Goal: Task Accomplishment & Management: Complete application form

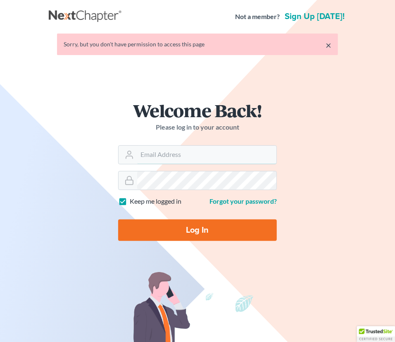
type input "[PERSON_NAME][EMAIL_ADDRESS][DOMAIN_NAME]"
click at [192, 229] on input "Log In" at bounding box center [197, 230] width 159 height 22
type input "Thinking..."
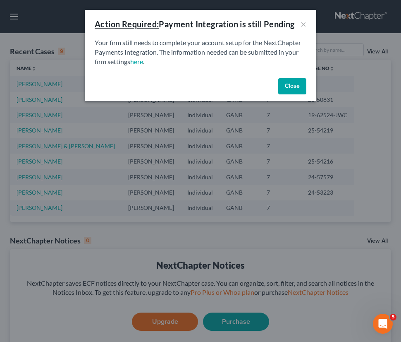
click at [302, 83] on button "Close" at bounding box center [292, 86] width 28 height 17
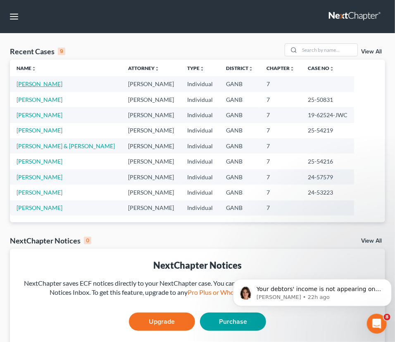
click at [24, 81] on link "[PERSON_NAME]" at bounding box center [40, 83] width 46 height 7
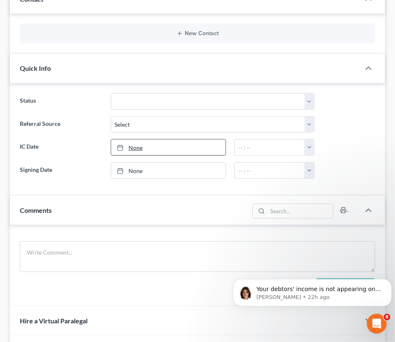
scroll to position [150, 0]
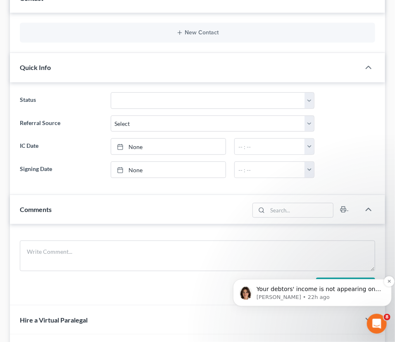
click at [309, 292] on p "Your debtors' income is not appearing on the Means Test because they are exempt…" at bounding box center [318, 289] width 125 height 8
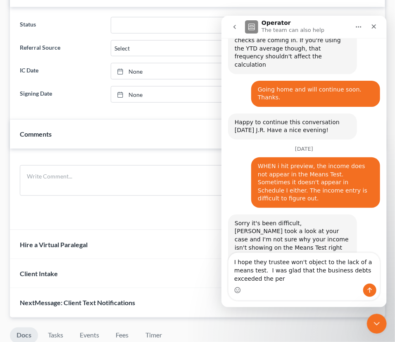
scroll to position [632, 0]
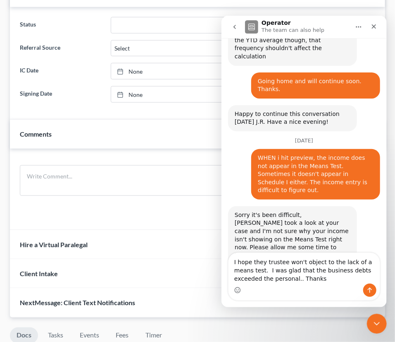
type textarea "I hope they trustee won't object to the lack of a means test. I was glad that t…"
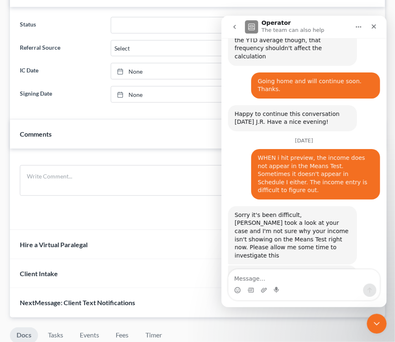
scroll to position [668, 0]
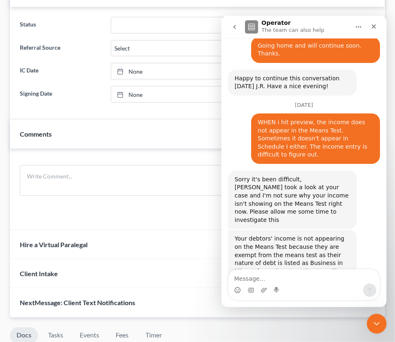
click at [165, 223] on div "Add Comment" at bounding box center [198, 189] width 376 height 81
click at [372, 23] on icon "Close" at bounding box center [374, 26] width 7 height 7
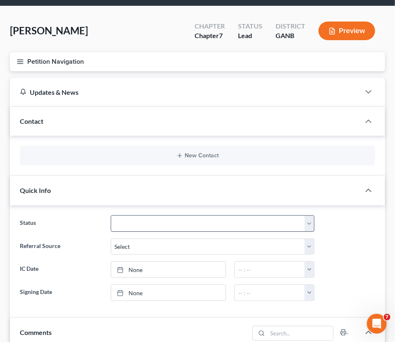
scroll to position [0, 0]
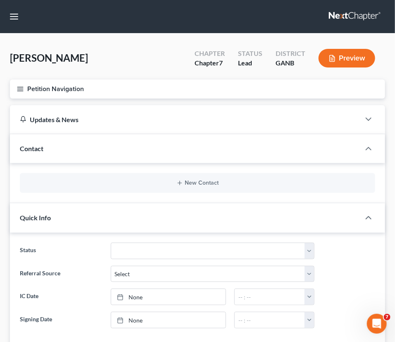
click at [62, 86] on button "Petition Navigation" at bounding box center [198, 88] width 376 height 19
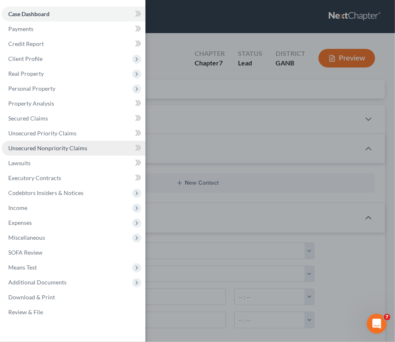
click at [28, 148] on span "Unsecured Nonpriority Claims" at bounding box center [47, 147] width 79 height 7
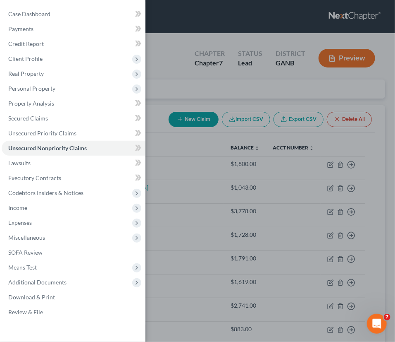
click at [187, 211] on div "Case Dashboard Payments Invoices Payments Payments Credit Report Client Profile" at bounding box center [197, 171] width 395 height 342
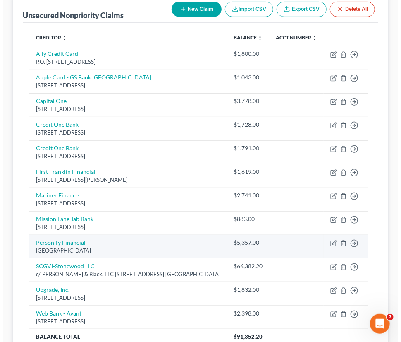
scroll to position [185, 0]
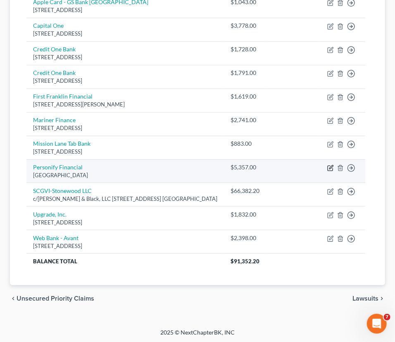
click at [330, 166] on icon "button" at bounding box center [332, 167] width 4 height 4
select select "45"
select select "0"
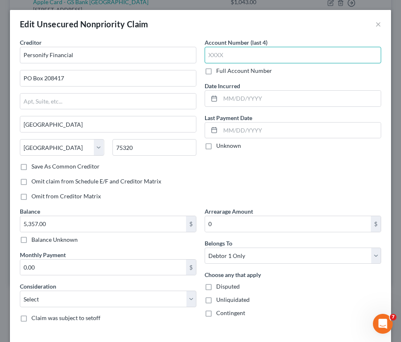
drag, startPoint x: 228, startPoint y: 54, endPoint x: 261, endPoint y: 51, distance: 32.8
click at [226, 54] on input "text" at bounding box center [293, 55] width 177 height 17
type input "042A"
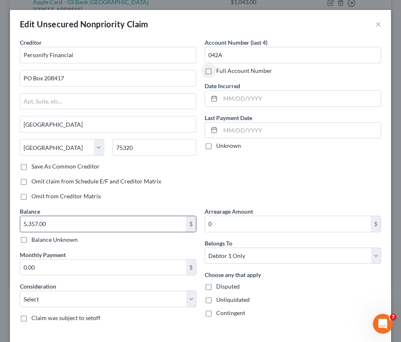
click at [99, 219] on input "5,357.00" at bounding box center [103, 224] width 166 height 16
type input "5,825.84"
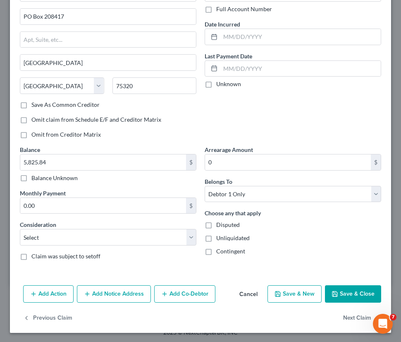
click at [194, 235] on div "Balance 5,825.84 $ Balance Unknown Balance Undetermined 5,825.84 $ Balance Unkn…" at bounding box center [108, 206] width 185 height 122
click at [190, 236] on select "Select Cable / Satellite Services Collection Agency Credit Card Debt Debt Couns…" at bounding box center [108, 237] width 177 height 17
select select "10"
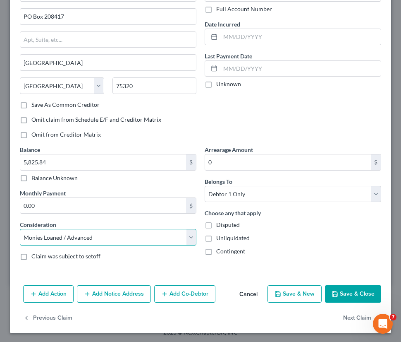
click at [20, 229] on select "Select Cable / Satellite Services Collection Agency Credit Card Debt Debt Couns…" at bounding box center [108, 237] width 177 height 17
click at [355, 294] on button "Save & Close" at bounding box center [353, 293] width 56 height 17
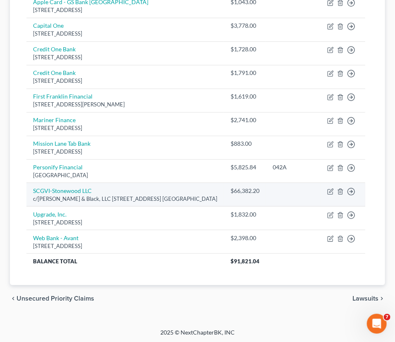
click at [86, 195] on div "c/o Weinstein & Black, LLC 3050 Amwiler Rd. Ste 200-C, Atlanta, GA 30360" at bounding box center [125, 199] width 184 height 8
click at [86, 190] on link "SCGVI-Stonewood LLC" at bounding box center [62, 190] width 59 height 7
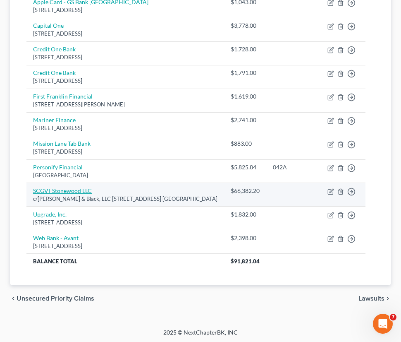
select select "10"
select select "14"
select select "0"
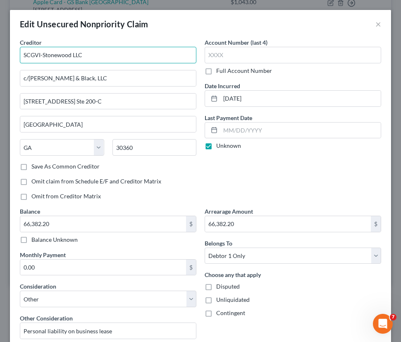
drag, startPoint x: 86, startPoint y: 55, endPoint x: 18, endPoint y: 59, distance: 67.5
click at [18, 59] on div "Creditor * SCGVI-Stonewood LLC c/o Weinstein & Black, LLC 3050 Amwiler Rd. Ste …" at bounding box center [108, 122] width 185 height 169
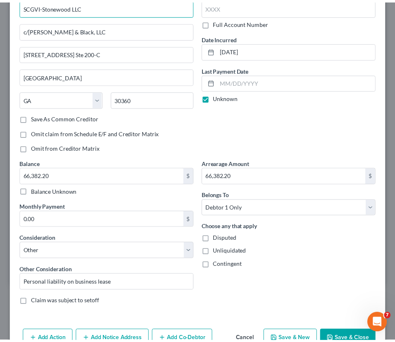
scroll to position [0, 0]
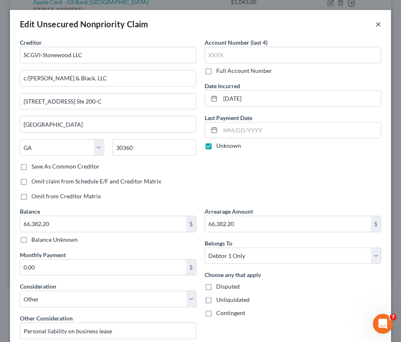
click at [376, 23] on button "×" at bounding box center [379, 24] width 6 height 10
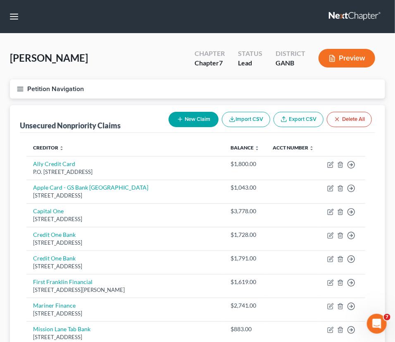
click at [66, 81] on button "Petition Navigation" at bounding box center [198, 88] width 376 height 19
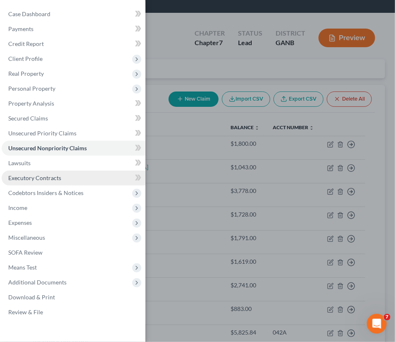
scroll to position [37, 0]
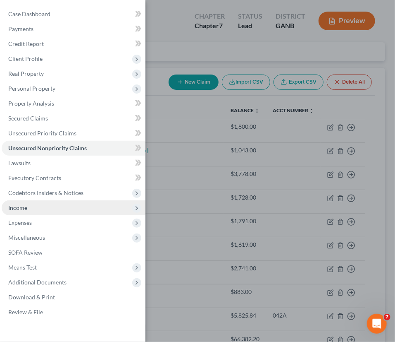
click at [29, 206] on span "Income" at bounding box center [74, 207] width 144 height 15
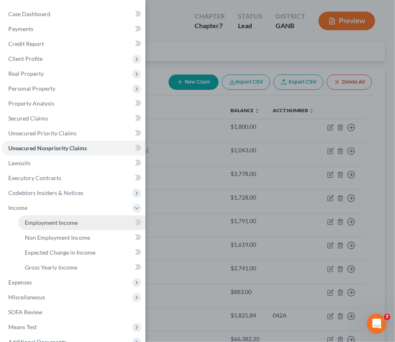
click at [38, 223] on span "Employment Income" at bounding box center [51, 222] width 53 height 7
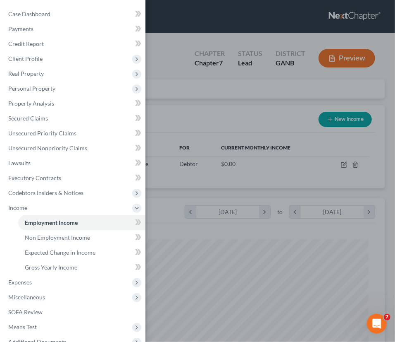
scroll to position [171, 359]
click at [240, 120] on div "Case Dashboard Payments Invoices Payments Payments Credit Report Client Profile" at bounding box center [197, 171] width 395 height 342
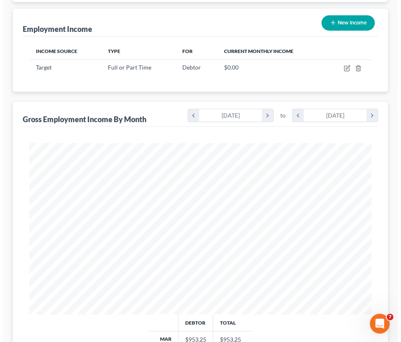
scroll to position [113, 0]
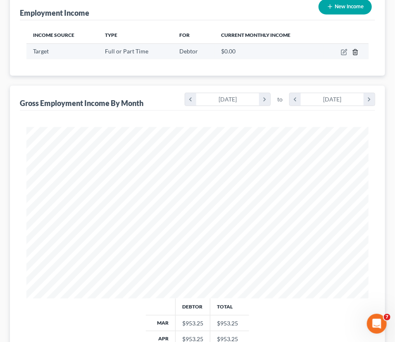
click at [355, 52] on icon "button" at bounding box center [355, 52] width 7 height 7
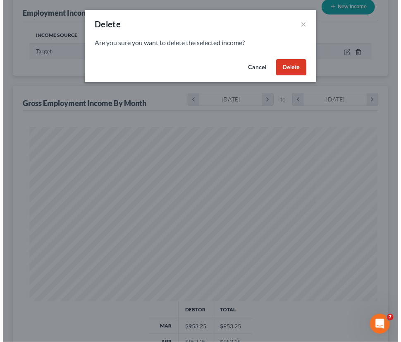
scroll to position [174, 365]
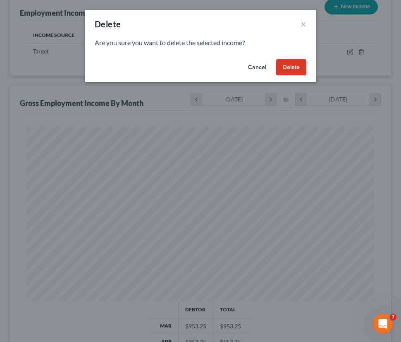
click at [281, 67] on button "Delete" at bounding box center [291, 67] width 30 height 17
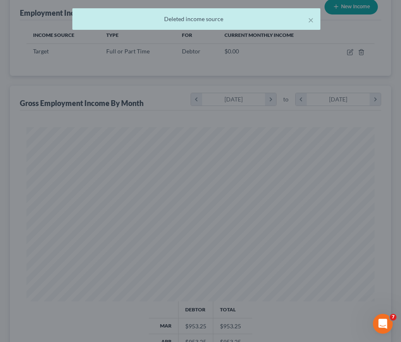
scroll to position [0, 0]
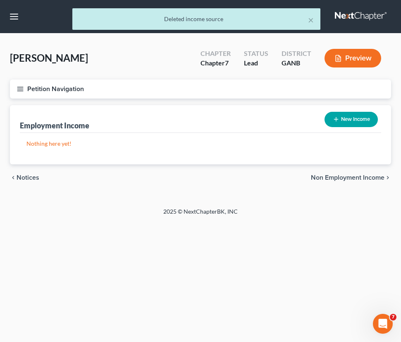
click at [346, 122] on button "New Income" at bounding box center [351, 119] width 53 height 15
select select "0"
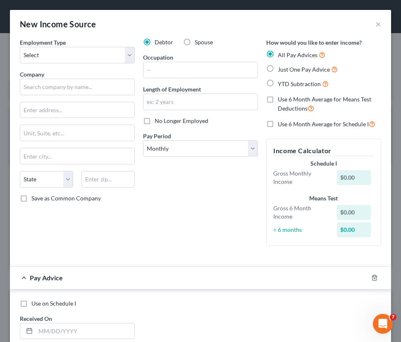
click at [278, 69] on label "Just One Pay Advice" at bounding box center [308, 70] width 60 height 10
click at [281, 69] on input "Just One Pay Advice" at bounding box center [283, 67] width 5 height 5
radio input "true"
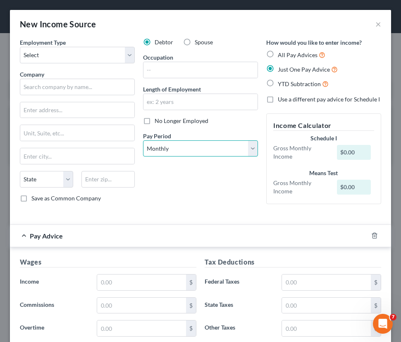
click at [250, 146] on select "Select Monthly Twice Monthly Every Other Week Weekly" at bounding box center [200, 148] width 115 height 17
click at [143, 140] on select "Select Monthly Twice Monthly Every Other Week Weekly" at bounding box center [200, 148] width 115 height 17
click at [249, 149] on select "Select Monthly Twice Monthly Every Other Week Weekly" at bounding box center [200, 148] width 115 height 17
select select "2"
click at [143, 140] on select "Select Monthly Twice Monthly Every Other Week Weekly" at bounding box center [200, 148] width 115 height 17
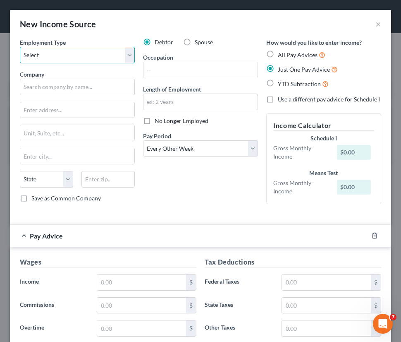
click at [61, 51] on select "Select Full or Part Time Employment Self Employment" at bounding box center [77, 55] width 115 height 17
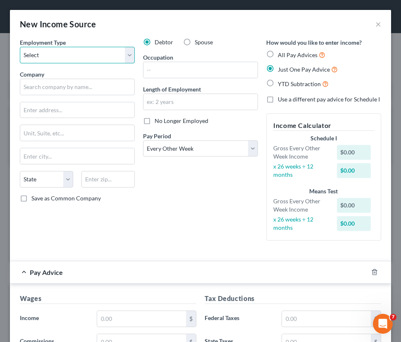
select select "0"
click at [20, 47] on select "Select Full or Part Time Employment Self Employment" at bounding box center [77, 55] width 115 height 17
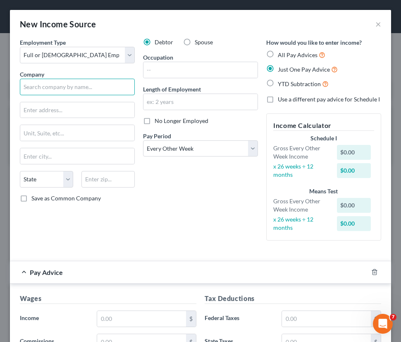
click at [70, 90] on input "text" at bounding box center [77, 87] width 115 height 17
type input "Target"
type input "5,942.55"
type input "456.66"
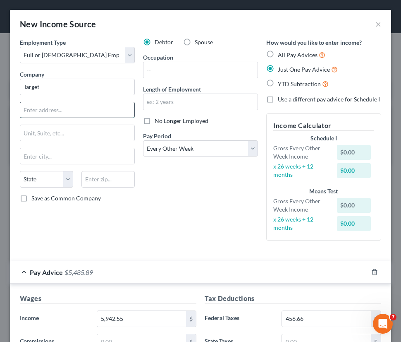
click at [53, 114] on input "text" at bounding box center [77, 110] width 114 height 16
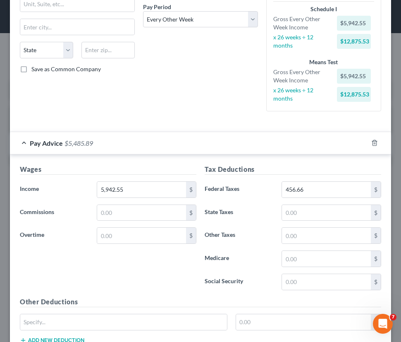
scroll to position [113, 0]
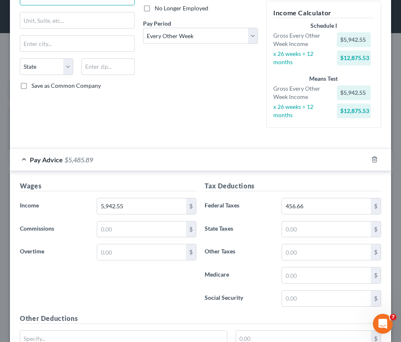
click at [209, 125] on div "Debtor Spouse Occupation Length of Employment No Longer Employed Pay Period * S…" at bounding box center [200, 30] width 123 height 209
click at [142, 204] on input "5,942.55" at bounding box center [141, 206] width 89 height 16
click at [166, 210] on input "5,942.55" at bounding box center [141, 206] width 89 height 16
drag, startPoint x: 133, startPoint y: 201, endPoint x: 56, endPoint y: 204, distance: 77.4
click at [56, 204] on div "Income * 5,942.55 $" at bounding box center [108, 206] width 185 height 17
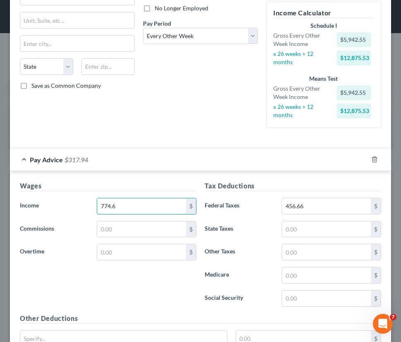
type input "774.6"
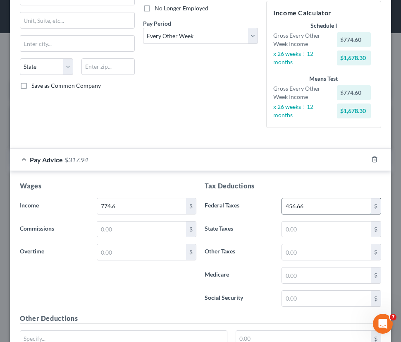
click at [311, 207] on input "456.66" at bounding box center [326, 206] width 89 height 16
type input "59.27"
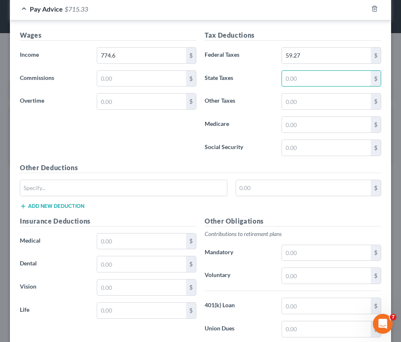
scroll to position [361, 0]
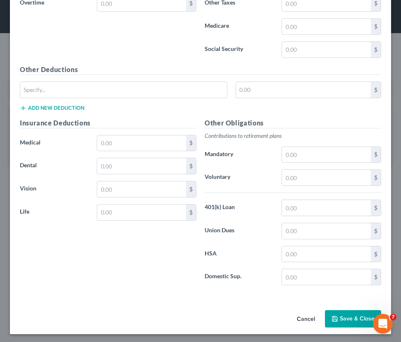
click at [336, 319] on button "Save & Close" at bounding box center [353, 318] width 56 height 17
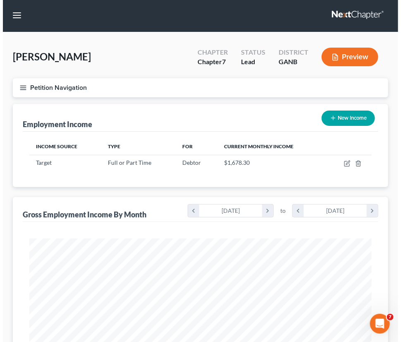
scroll to position [0, 0]
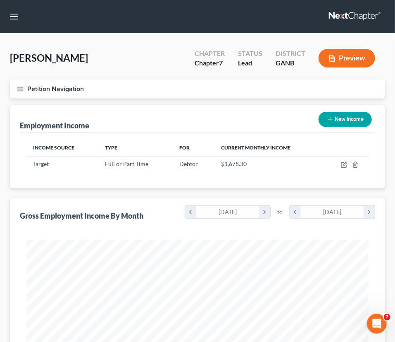
click at [340, 54] on button "Preview" at bounding box center [347, 58] width 57 height 19
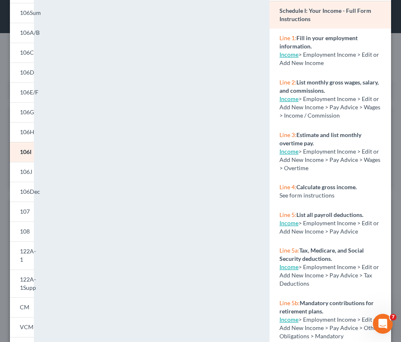
scroll to position [137, 0]
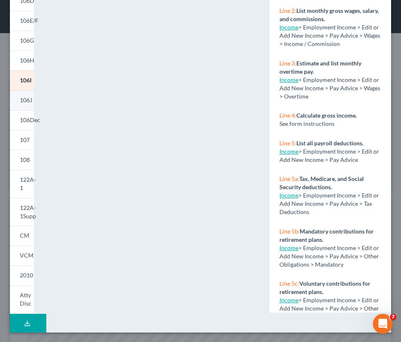
click at [26, 101] on span "106J" at bounding box center [26, 99] width 12 height 7
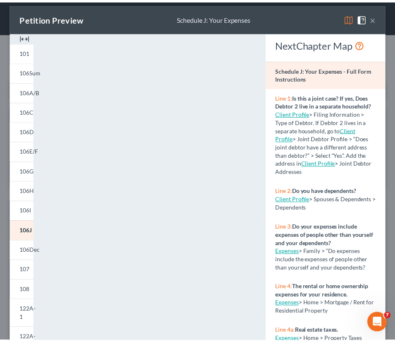
scroll to position [0, 0]
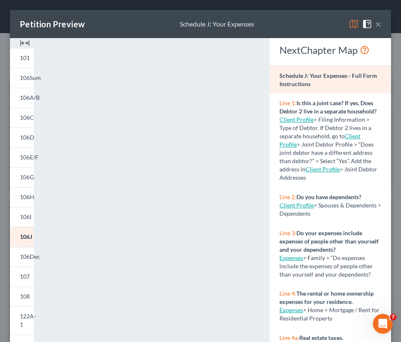
click at [376, 24] on button "×" at bounding box center [379, 24] width 6 height 10
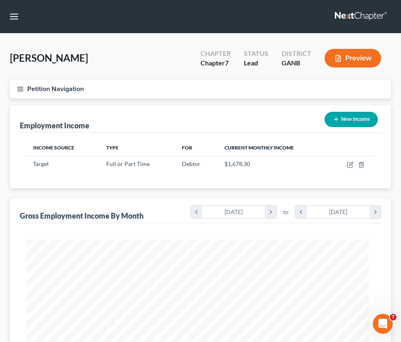
scroll to position [413492, 413303]
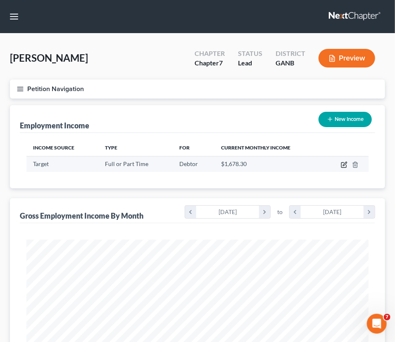
click at [343, 164] on icon "button" at bounding box center [344, 164] width 7 height 7
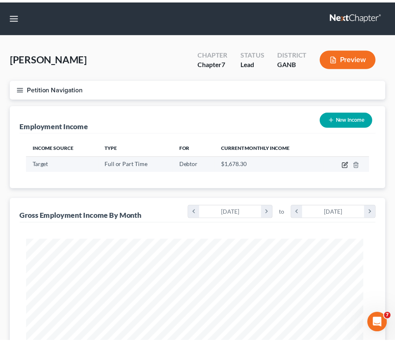
scroll to position [174, 365]
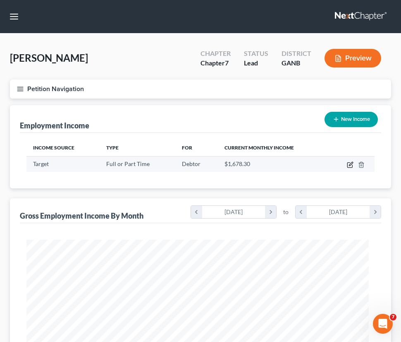
select select "0"
select select "2"
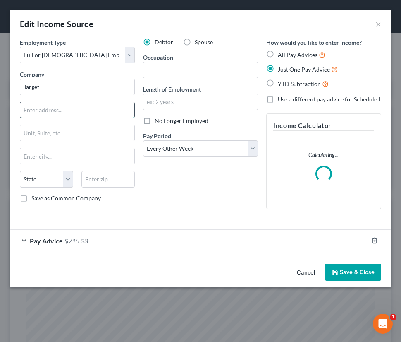
click at [47, 111] on input "text" at bounding box center [77, 110] width 114 height 16
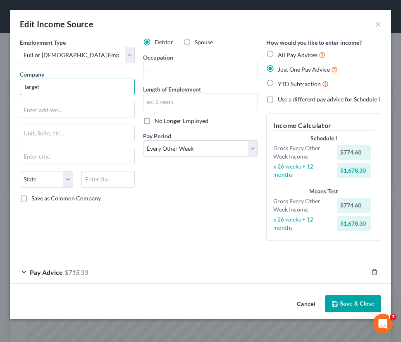
drag, startPoint x: 48, startPoint y: 84, endPoint x: -14, endPoint y: 86, distance: 61.7
click at [0, 86] on html "Home New Case Client Portal J. R. Gray, PC j.r.gray@outlook.com My Account Sett…" at bounding box center [200, 320] width 401 height 640
paste input "Corporation"
click at [42, 105] on input "text" at bounding box center [77, 110] width 114 height 16
type input "Target Corporation"
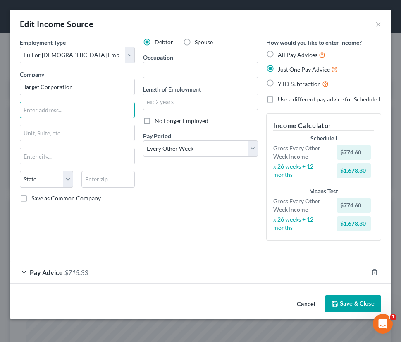
paste input "7000 Target Parkway N."
type input "7000 Target Parkway N."
click at [76, 133] on input "text" at bounding box center [77, 133] width 114 height 16
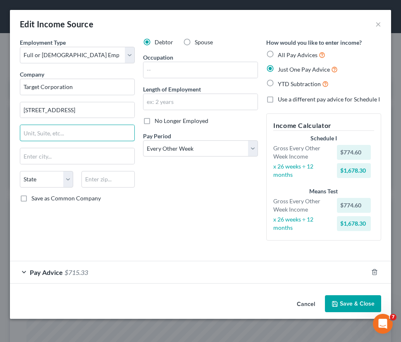
paste input "Mail Stop: NCC-0102"
type input "Mail Stop: NCC-0102"
click at [98, 183] on input "text" at bounding box center [107, 179] width 53 height 17
paste input "55445"
type input "55445"
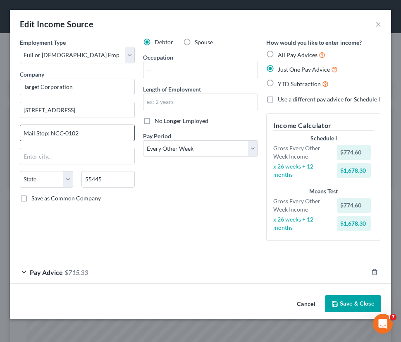
type input "Minneapolis"
select select "24"
click at [31, 198] on label "Save as Common Company" at bounding box center [65, 198] width 69 height 8
click at [35, 198] on input "Save as Common Company" at bounding box center [37, 196] width 5 height 5
checkbox input "true"
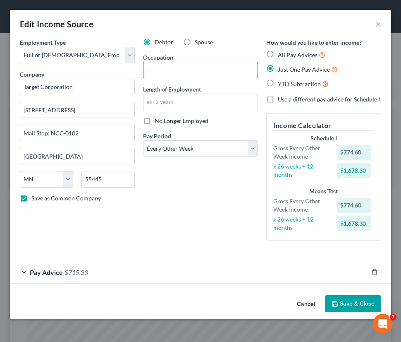
click at [158, 67] on input "text" at bounding box center [201, 70] width 114 height 16
type input "Retail"
click at [180, 103] on input "text" at bounding box center [201, 102] width 114 height 16
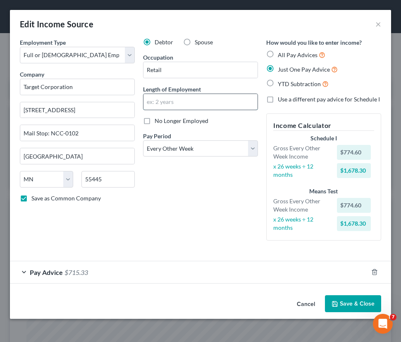
type input "4 months"
click at [351, 302] on button "Save & Close" at bounding box center [353, 303] width 56 height 17
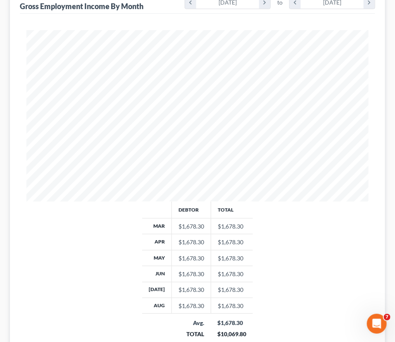
scroll to position [294, 0]
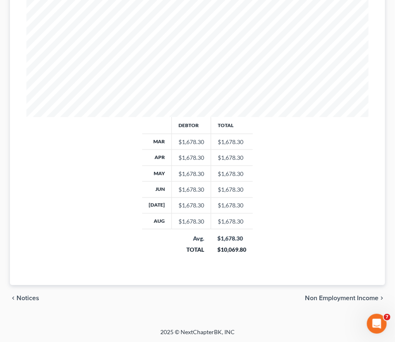
click at [347, 296] on span "Non Employment Income" at bounding box center [342, 298] width 74 height 7
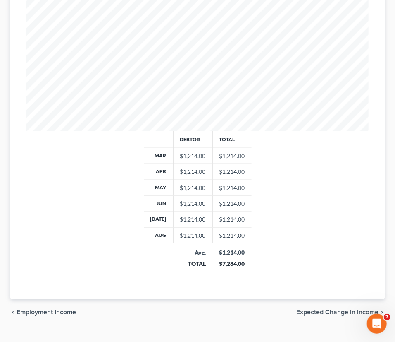
scroll to position [294, 0]
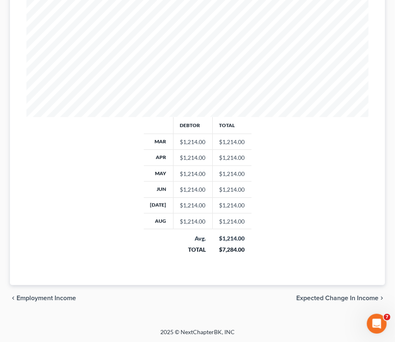
click at [338, 296] on span "Expected Change in Income" at bounding box center [338, 298] width 82 height 7
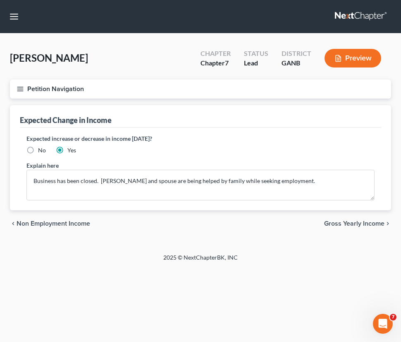
click at [38, 149] on label "No" at bounding box center [42, 150] width 8 height 8
click at [41, 149] on input "No" at bounding box center [43, 148] width 5 height 5
radio input "true"
click at [353, 222] on span "Gross Yearly Income" at bounding box center [354, 223] width 60 height 7
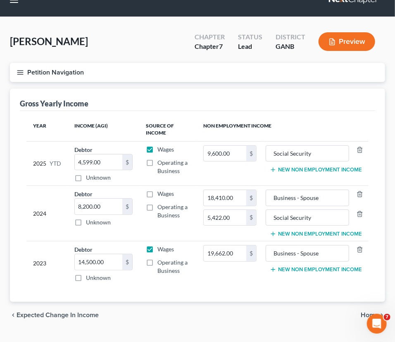
scroll to position [33, 0]
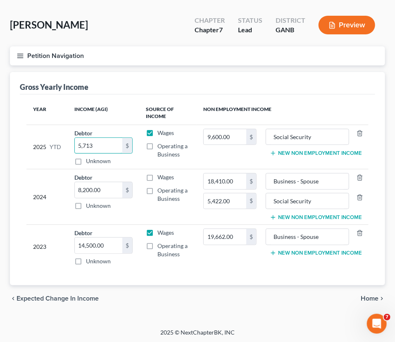
type input "5,713"
click at [369, 297] on span "Home" at bounding box center [370, 298] width 18 height 7
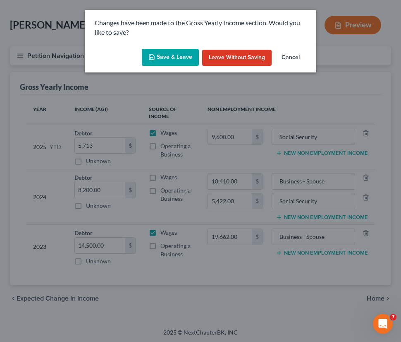
click at [166, 54] on button "Save & Leave" at bounding box center [170, 57] width 57 height 17
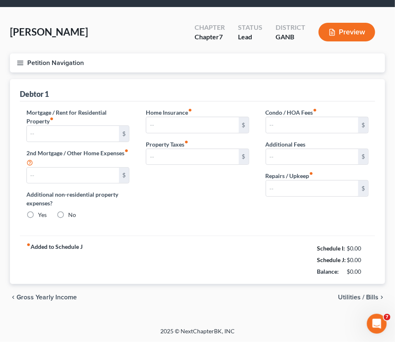
type input "1,500.00"
type input "0.00"
radio input "true"
type input "0.00"
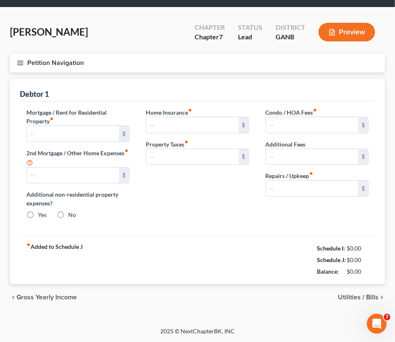
type input "0.00"
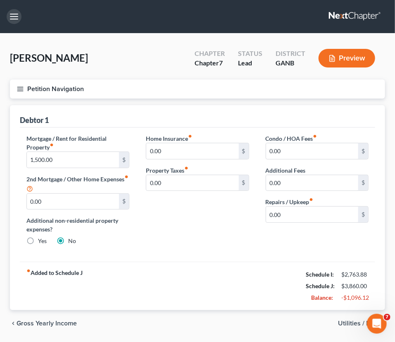
click at [8, 18] on button "button" at bounding box center [14, 16] width 15 height 15
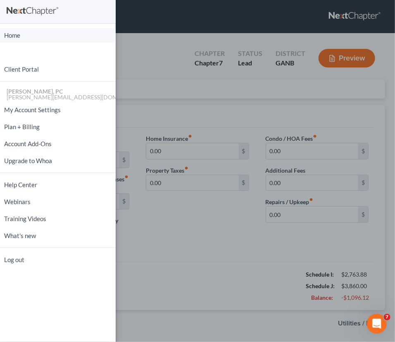
click at [19, 33] on link "Home" at bounding box center [58, 35] width 116 height 14
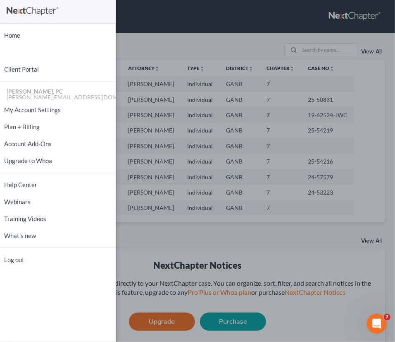
click at [327, 161] on div "Home New Case Client Portal J. R. Gray, PC j.r.gray@outlook.com My Account Sett…" at bounding box center [197, 171] width 395 height 342
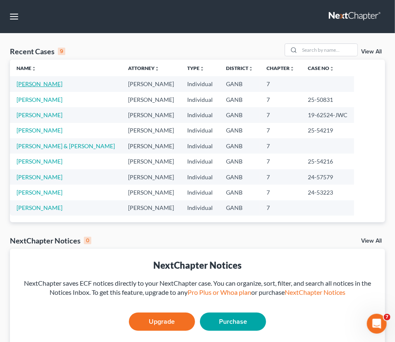
click at [25, 84] on link "Jung, Hae" at bounding box center [40, 83] width 46 height 7
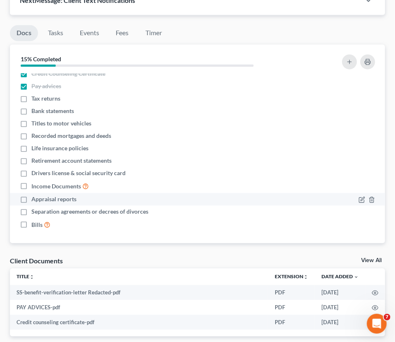
scroll to position [7, 0]
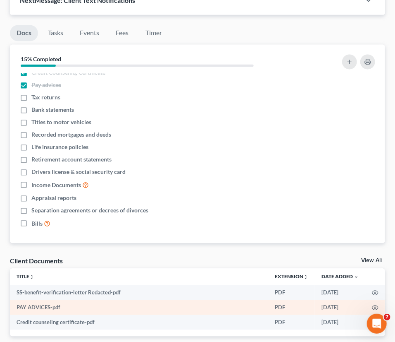
click at [36, 307] on td "PAY ADVICES-pdf" at bounding box center [139, 307] width 259 height 15
click at [375, 305] on icon "button" at bounding box center [375, 307] width 7 height 7
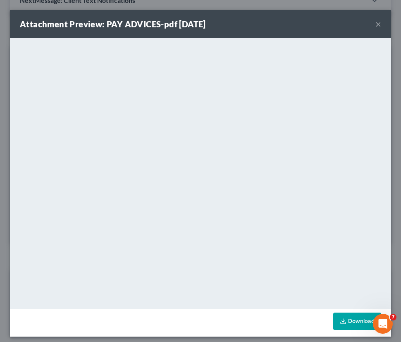
click at [376, 22] on button "×" at bounding box center [379, 24] width 6 height 10
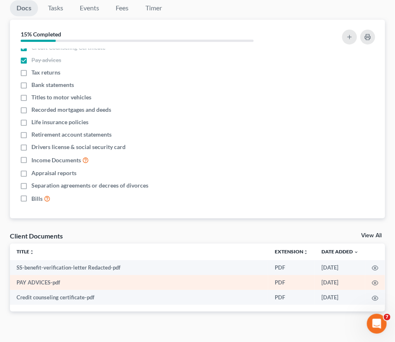
scroll to position [565, 0]
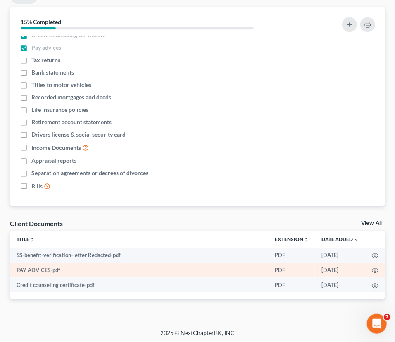
click at [151, 264] on td "PAY ADVICES-pdf" at bounding box center [139, 269] width 259 height 15
drag, startPoint x: 151, startPoint y: 271, endPoint x: 129, endPoint y: 269, distance: 21.6
click at [129, 269] on td "PAY ADVICES-pdf" at bounding box center [139, 269] width 259 height 15
drag, startPoint x: 376, startPoint y: 267, endPoint x: 241, endPoint y: 268, distance: 135.3
click at [241, 268] on td "PAY ADVICES-pdf" at bounding box center [139, 269] width 259 height 15
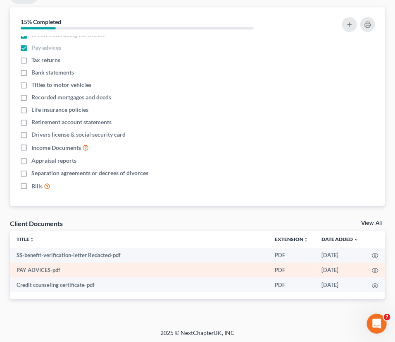
click at [241, 268] on td "PAY ADVICES-pdf" at bounding box center [139, 269] width 259 height 15
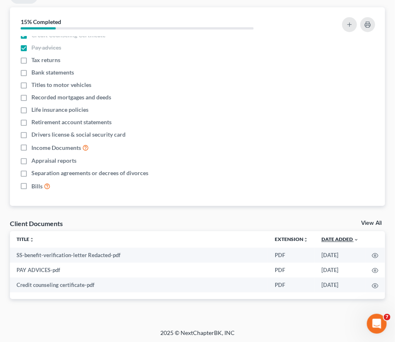
click at [346, 236] on link "Date Added unfold_more expand_more expand_less" at bounding box center [340, 239] width 37 height 6
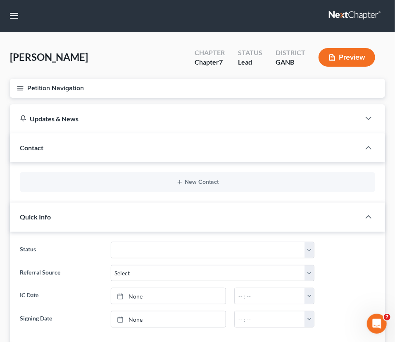
scroll to position [0, 0]
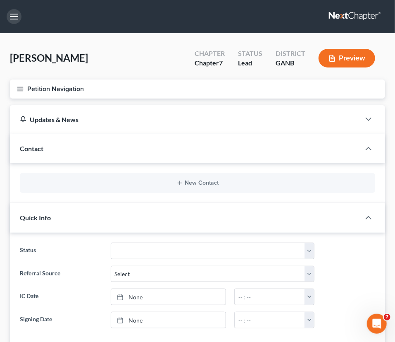
click at [15, 20] on button "button" at bounding box center [14, 16] width 15 height 15
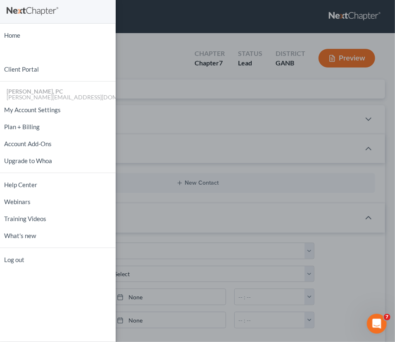
click at [163, 54] on div "Home New Case Client Portal J. R. Gray, PC j.r.gray@outlook.com My Account Sett…" at bounding box center [197, 171] width 395 height 342
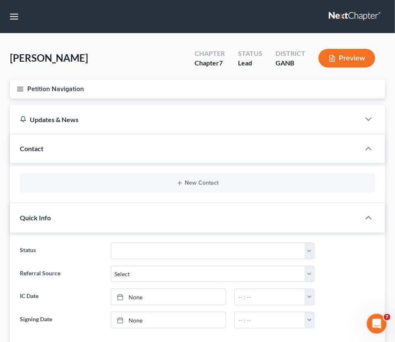
click at [53, 91] on button "Petition Navigation" at bounding box center [198, 88] width 376 height 19
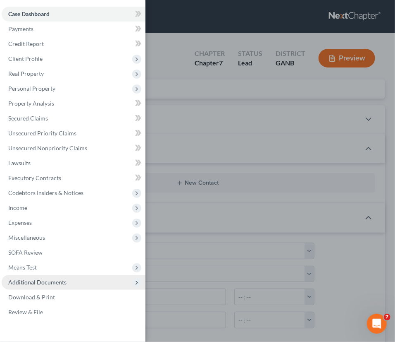
click at [40, 280] on span "Additional Documents" at bounding box center [37, 281] width 58 height 7
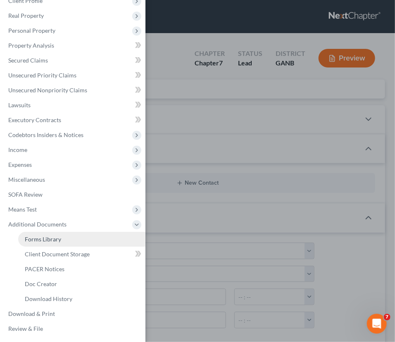
scroll to position [58, 0]
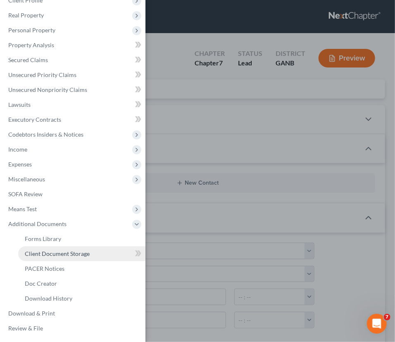
click at [52, 252] on span "Client Document Storage" at bounding box center [57, 253] width 65 height 7
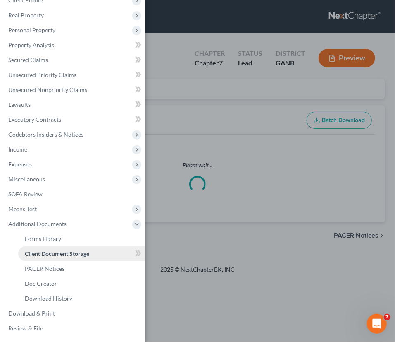
select select "5"
select select "35"
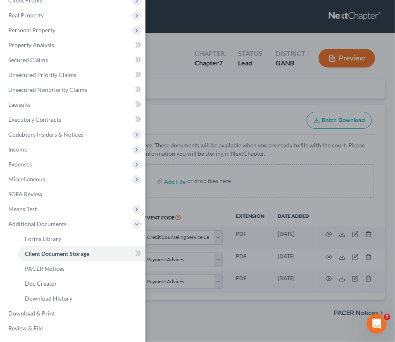
click at [249, 182] on div "Case Dashboard Payments Invoices Payments Payments Credit Report Client Profile" at bounding box center [197, 171] width 395 height 342
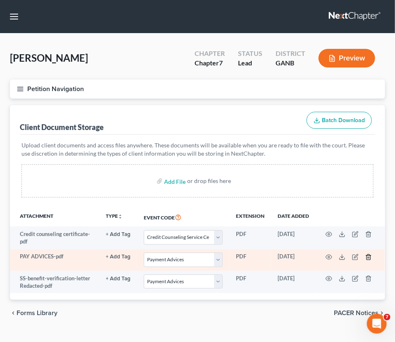
click at [368, 255] on icon "button" at bounding box center [369, 257] width 7 height 7
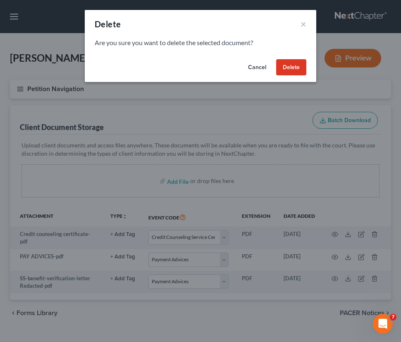
click at [290, 64] on button "Delete" at bounding box center [291, 67] width 30 height 17
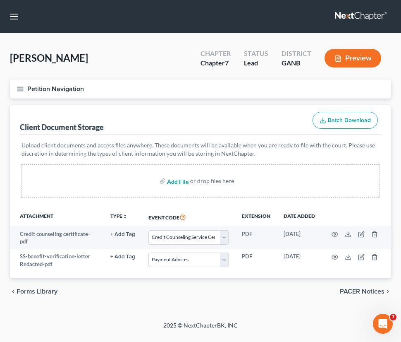
click at [180, 180] on input "file" at bounding box center [177, 180] width 20 height 15
type input "C:\fakepath\PAY ADVICES.pdf"
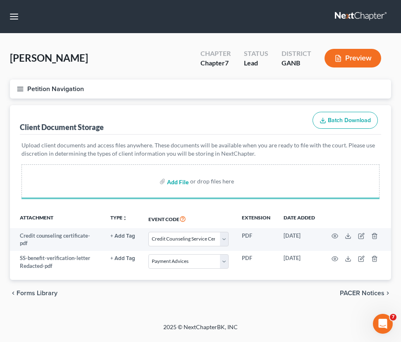
select select "5"
select select "35"
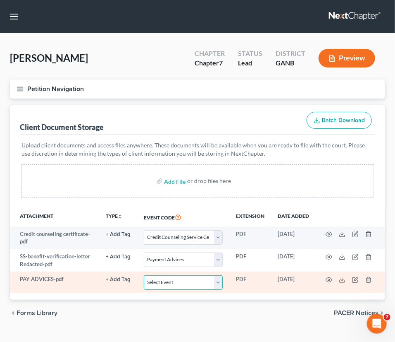
click at [217, 284] on select "Select Event 01 - Chapter 13 Plan - Initial Plan 02-Application to Pay Filing F…" at bounding box center [183, 282] width 79 height 14
select select "35"
click at [144, 275] on select "Select Event 01 - Chapter 13 Plan - Initial Plan 02-Application to Pay Filing F…" at bounding box center [183, 282] width 79 height 14
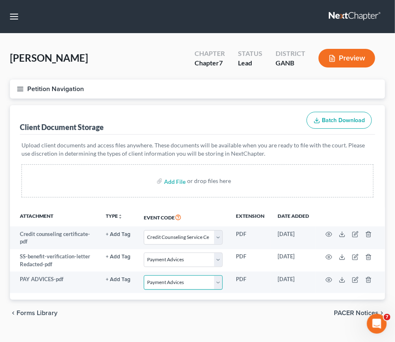
scroll to position [15, 0]
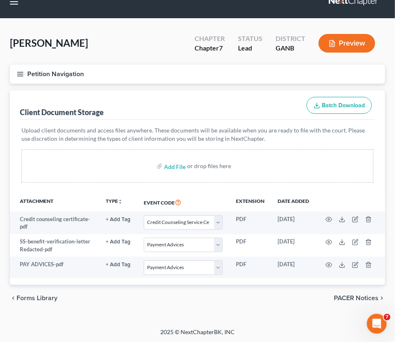
click at [356, 296] on span "PACER Notices" at bounding box center [356, 298] width 45 height 7
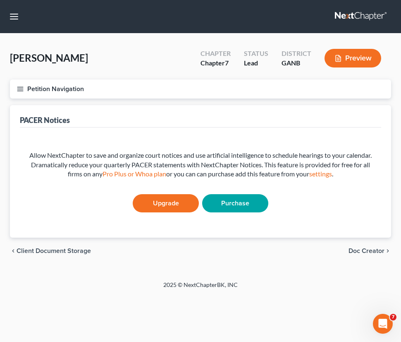
click at [67, 86] on button "Petition Navigation" at bounding box center [200, 88] width 381 height 19
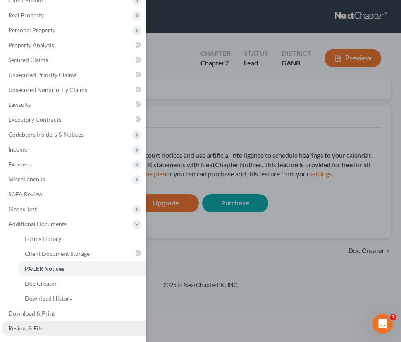
click at [35, 329] on span "Review & File" at bounding box center [25, 327] width 35 height 7
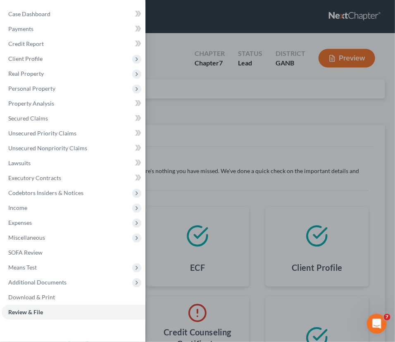
click at [230, 146] on div "Case Dashboard Payments Invoices Payments Payments Credit Report Client Profile" at bounding box center [197, 171] width 395 height 342
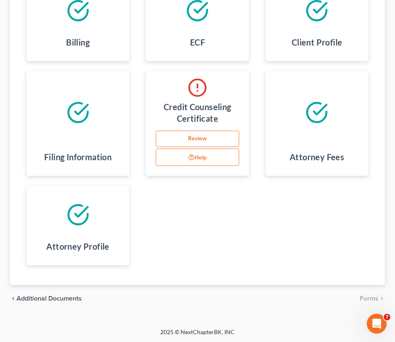
scroll to position [112, 0]
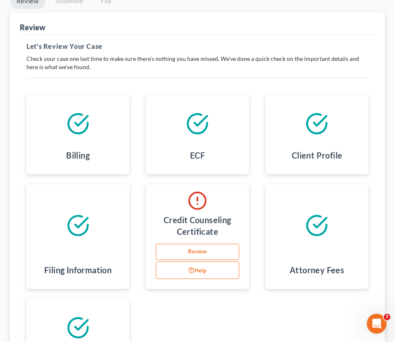
click at [84, 132] on icon at bounding box center [78, 123] width 23 height 23
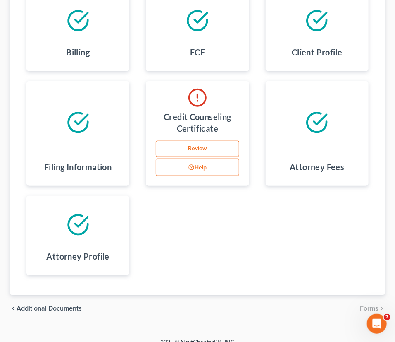
scroll to position [225, 0]
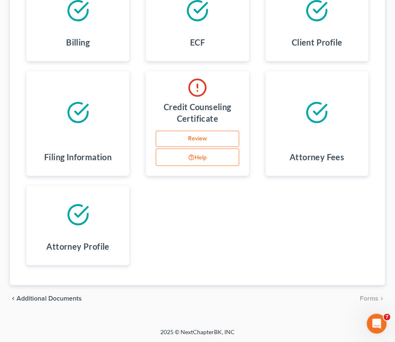
click at [204, 135] on link "Review" at bounding box center [197, 139] width 83 height 17
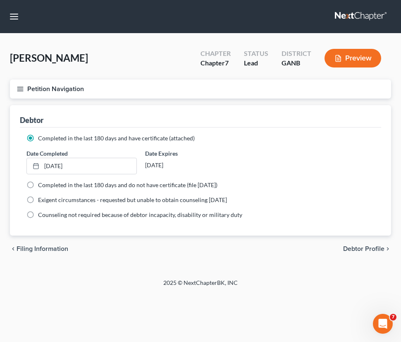
click at [42, 87] on button "Petition Navigation" at bounding box center [200, 88] width 381 height 19
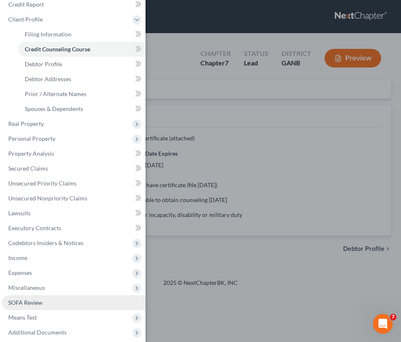
scroll to position [73, 0]
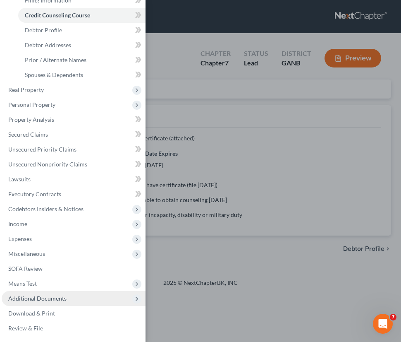
click at [41, 297] on span "Additional Documents" at bounding box center [37, 298] width 58 height 7
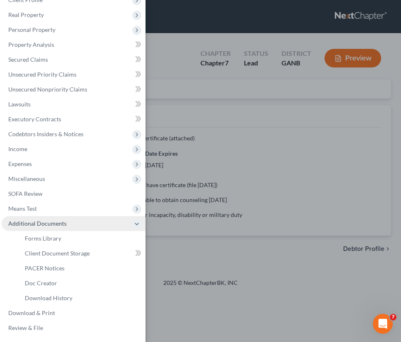
scroll to position [58, 0]
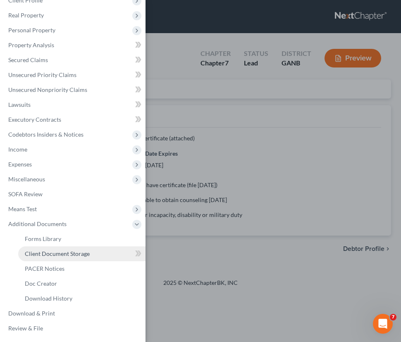
click at [48, 252] on span "Client Document Storage" at bounding box center [57, 253] width 65 height 7
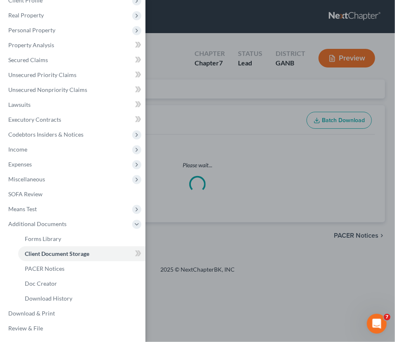
select select "5"
select select "35"
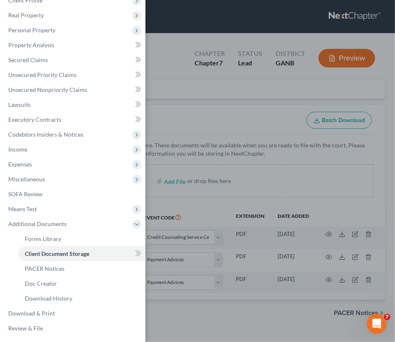
click at [261, 182] on div "Case Dashboard Payments Invoices Payments Payments Credit Report Client Profile" at bounding box center [197, 171] width 395 height 342
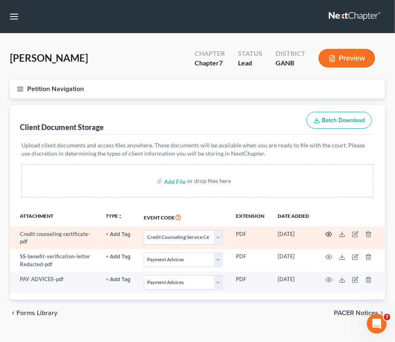
click at [328, 231] on icon "button" at bounding box center [329, 234] width 7 height 7
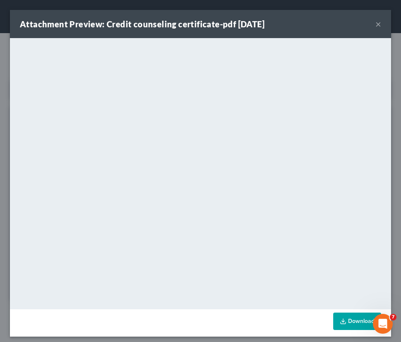
click at [376, 24] on button "×" at bounding box center [379, 24] width 6 height 10
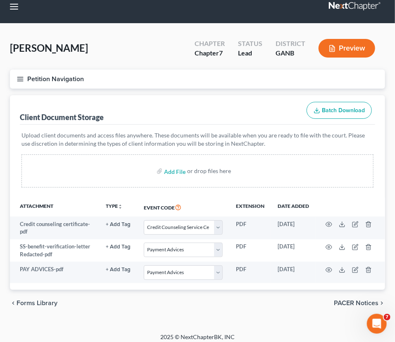
scroll to position [15, 0]
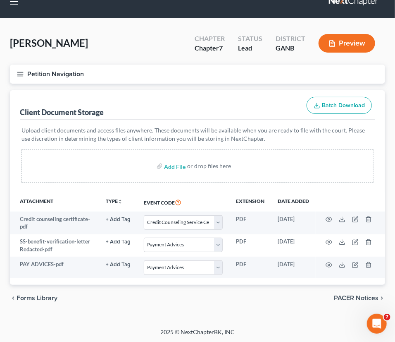
click at [55, 71] on button "Petition Navigation" at bounding box center [198, 74] width 376 height 19
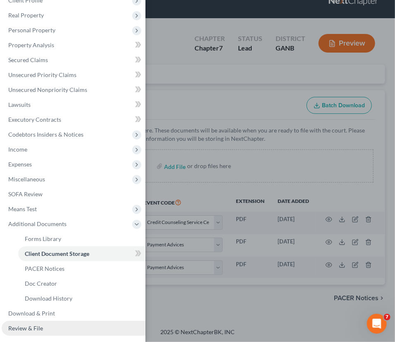
click at [31, 329] on span "Review & File" at bounding box center [25, 327] width 35 height 7
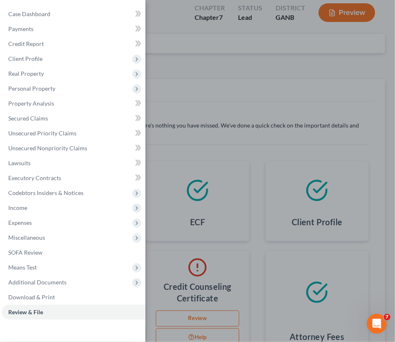
scroll to position [150, 0]
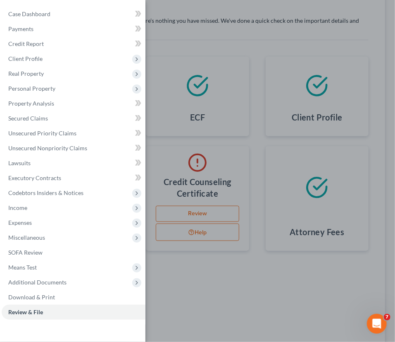
click at [199, 211] on div "Case Dashboard Payments Invoices Payments Payments Credit Report Client Profile" at bounding box center [197, 171] width 395 height 342
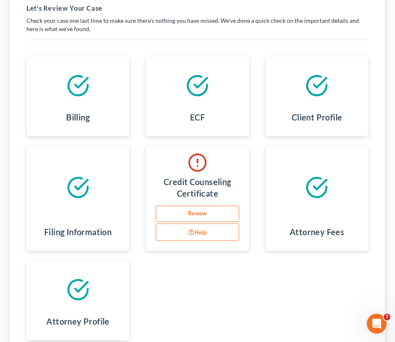
click at [199, 211] on link "Review" at bounding box center [197, 214] width 83 height 17
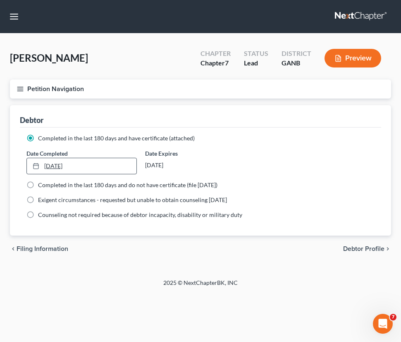
click at [72, 164] on link "11/26/2024" at bounding box center [82, 166] width 110 height 16
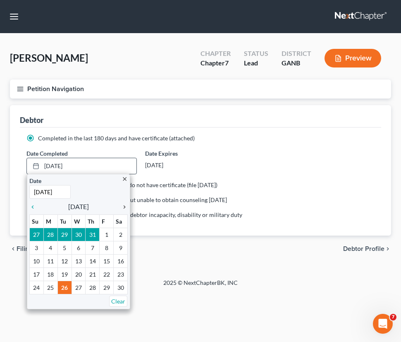
click at [123, 205] on icon "chevron_right" at bounding box center [122, 207] width 11 height 7
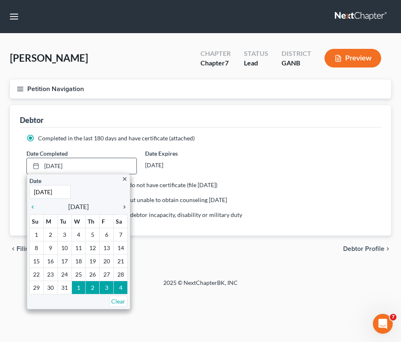
click at [123, 205] on icon "chevron_right" at bounding box center [122, 207] width 11 height 7
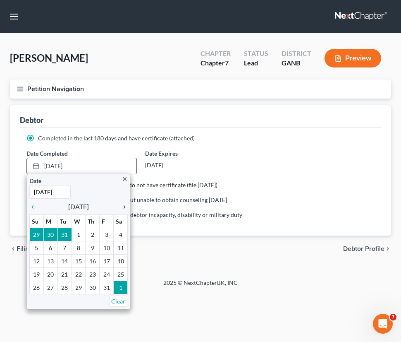
click at [123, 205] on icon "chevron_right" at bounding box center [122, 207] width 11 height 7
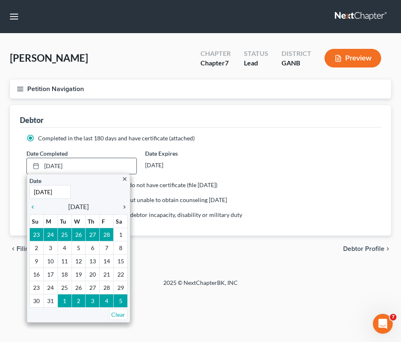
click at [123, 205] on icon "chevron_right" at bounding box center [122, 207] width 11 height 7
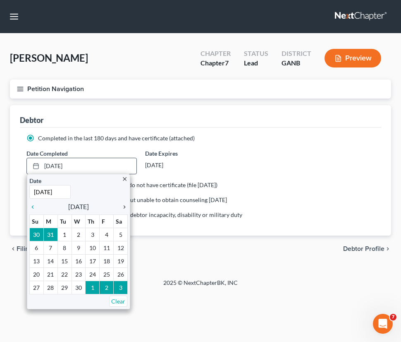
click at [123, 205] on icon "chevron_right" at bounding box center [122, 207] width 11 height 7
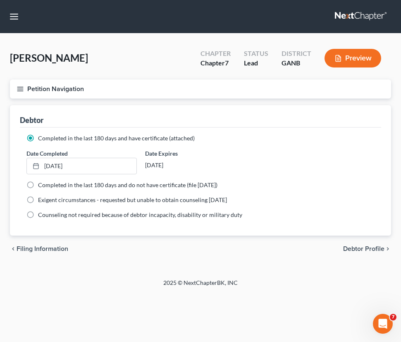
click at [321, 167] on div "Date Completed 8/25/2025 close Date 8/25/2025 Time 12:00 AM chevron_left August…" at bounding box center [200, 161] width 357 height 25
click at [359, 248] on span "Debtor Profile" at bounding box center [363, 248] width 41 height 7
select select "1"
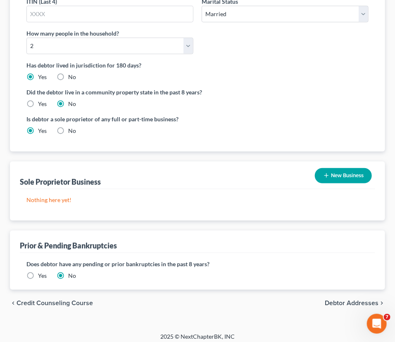
scroll to position [237, 0]
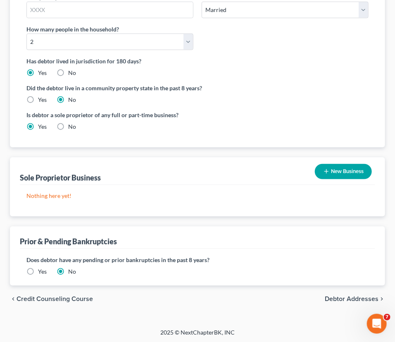
click at [356, 295] on span "Debtor Addresses" at bounding box center [352, 298] width 54 height 7
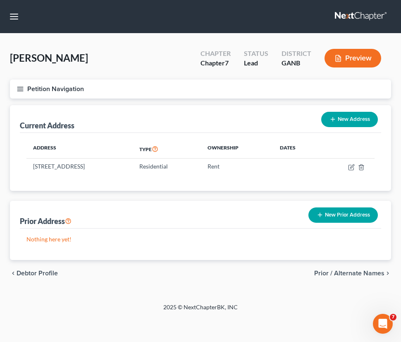
click at [369, 270] on span "Prior / Alternate Names" at bounding box center [349, 273] width 70 height 7
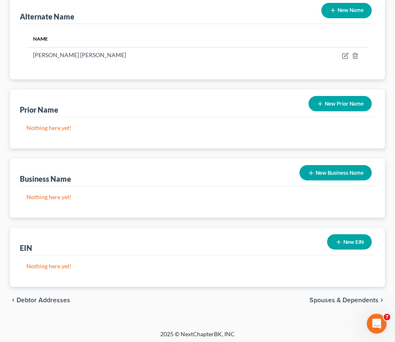
scroll to position [110, 0]
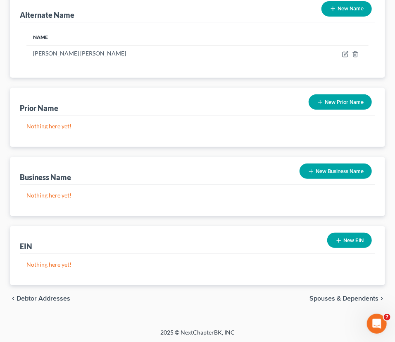
click at [341, 297] on span "Spouses & Dependents" at bounding box center [344, 298] width 69 height 7
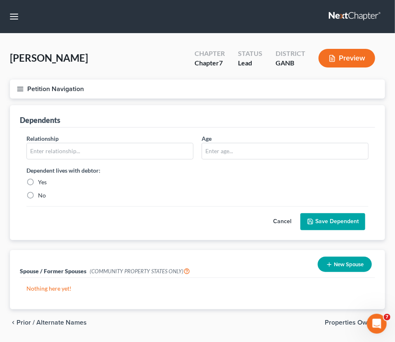
scroll to position [24, 0]
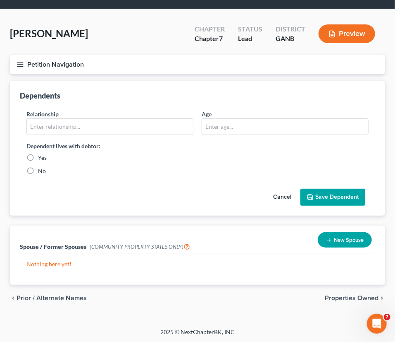
click at [58, 62] on button "Petition Navigation" at bounding box center [198, 64] width 376 height 19
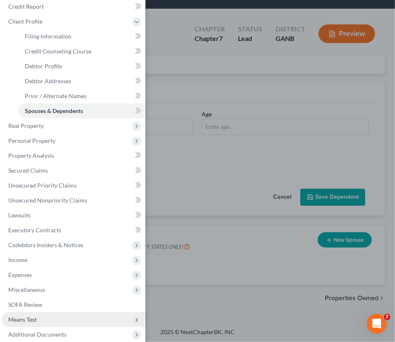
scroll to position [73, 0]
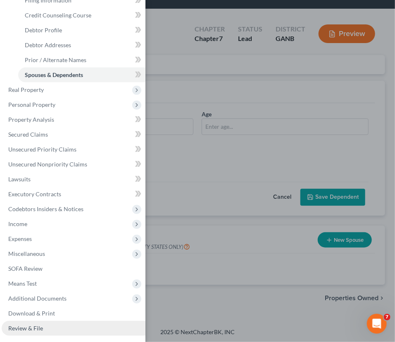
click at [29, 326] on span "Review & File" at bounding box center [25, 327] width 35 height 7
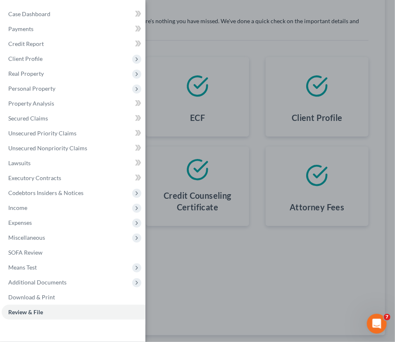
scroll to position [150, 0]
click at [218, 295] on div "Case Dashboard Payments Invoices Payments Payments Credit Report Client Profile" at bounding box center [197, 171] width 395 height 342
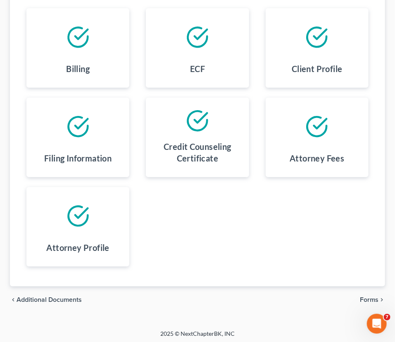
scroll to position [200, 0]
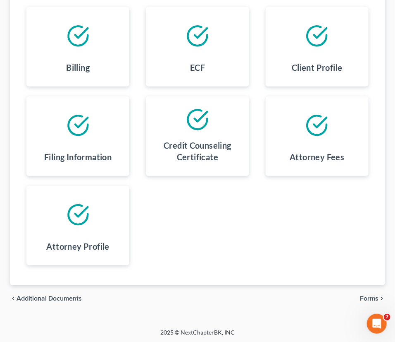
click at [374, 295] on span "Forms" at bounding box center [369, 298] width 19 height 7
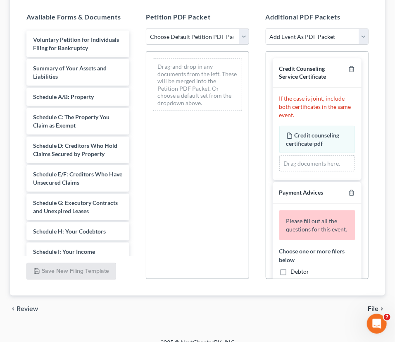
click at [246, 36] on select "Choose Default Petition PDF Packet Complete Bankruptcy Petition (all forms and …" at bounding box center [197, 37] width 103 height 17
select select "0"
click at [146, 29] on select "Choose Default Petition PDF Packet Complete Bankruptcy Petition (all forms and …" at bounding box center [197, 37] width 103 height 17
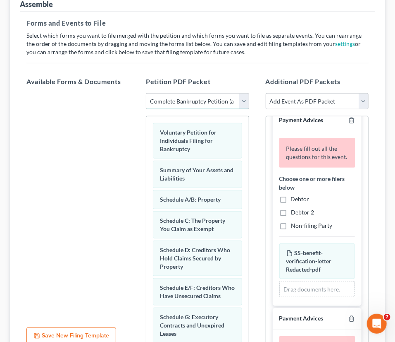
scroll to position [150, 0]
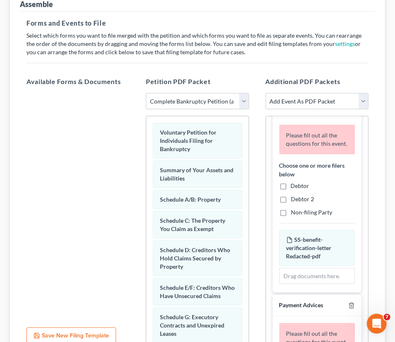
click at [291, 190] on label "Debtor" at bounding box center [300, 186] width 19 height 8
click at [295, 187] on input "Debtor" at bounding box center [297, 184] width 5 height 5
checkbox input "true"
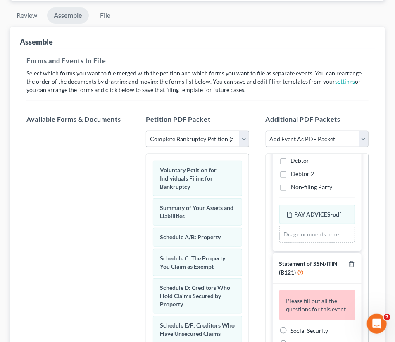
scroll to position [376, 0]
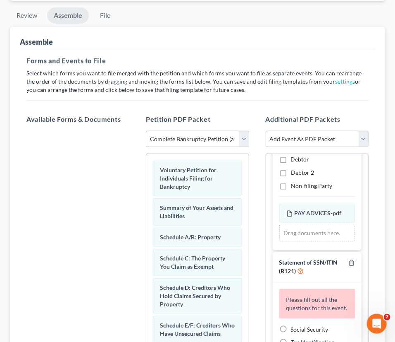
click at [291, 163] on label "Debtor" at bounding box center [300, 159] width 19 height 8
click at [295, 161] on input "Debtor" at bounding box center [297, 157] width 5 height 5
checkbox input "true"
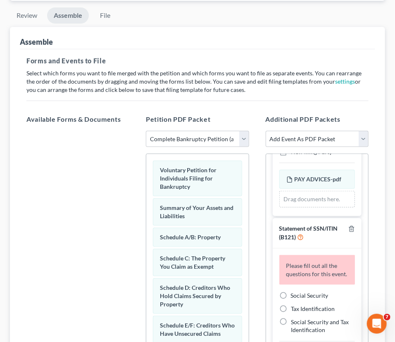
scroll to position [381, 0]
click at [291, 292] on label "Social Security" at bounding box center [310, 295] width 38 height 8
click at [295, 292] on input "Social Security" at bounding box center [297, 293] width 5 height 5
radio input "true"
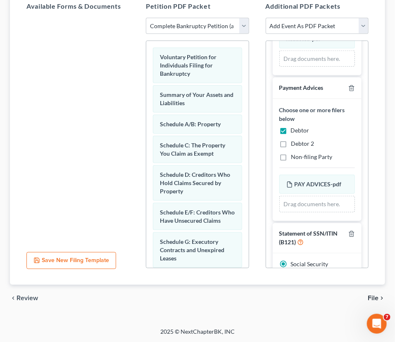
scroll to position [223, 0]
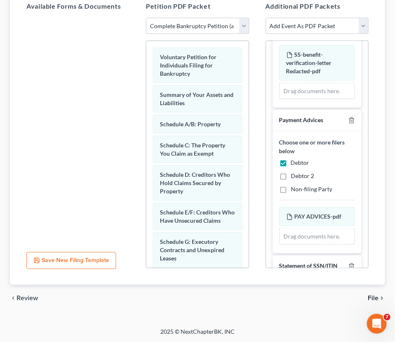
click at [300, 235] on div "Drag documents here." at bounding box center [318, 236] width 76 height 17
click at [308, 213] on span "PAY ADVICES-pdf" at bounding box center [318, 216] width 47 height 7
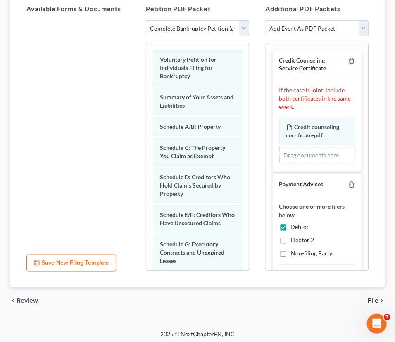
scroll to position [211, 0]
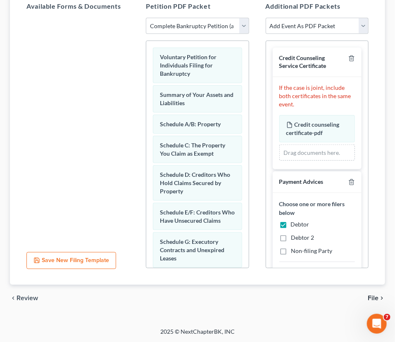
click at [373, 296] on span "File" at bounding box center [373, 298] width 11 height 7
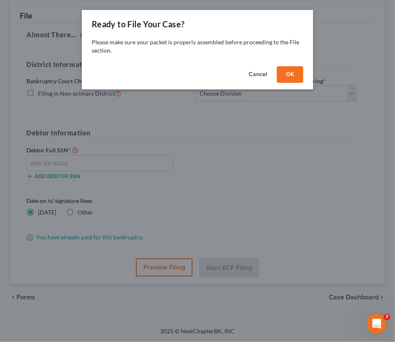
scroll to position [122, 0]
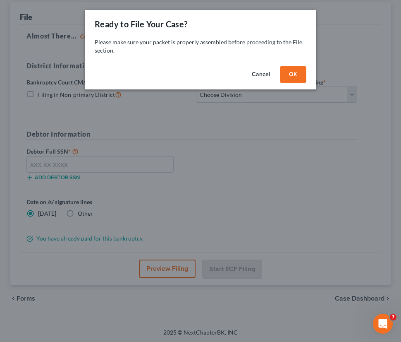
click at [293, 70] on button "OK" at bounding box center [293, 74] width 26 height 17
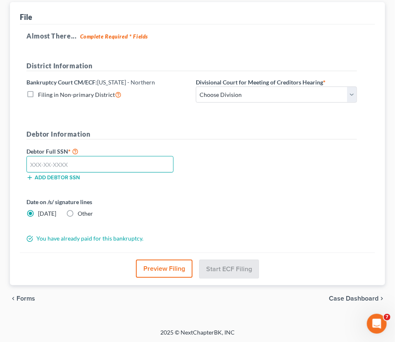
click at [29, 163] on input "text" at bounding box center [99, 164] width 147 height 17
type input "643-62-6485"
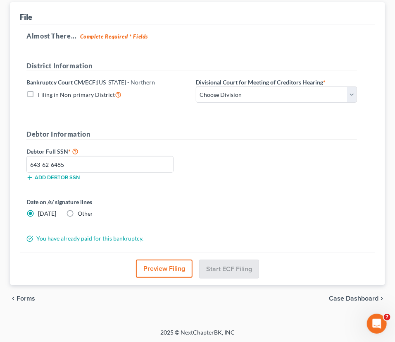
click at [78, 211] on label "Other" at bounding box center [85, 213] width 15 height 8
click at [81, 211] on input "Other" at bounding box center [83, 211] width 5 height 5
radio input "true"
radio input "false"
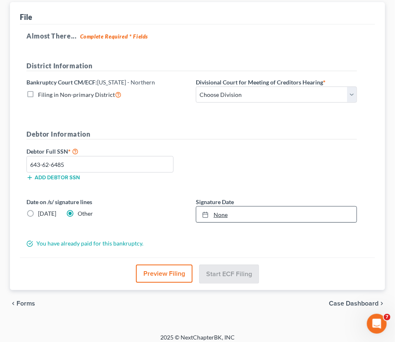
click at [223, 214] on link "None" at bounding box center [276, 214] width 161 height 16
click at [285, 91] on select "Choose Division Atlanta Gainesville Newnan Rome" at bounding box center [276, 94] width 161 height 17
select select "0"
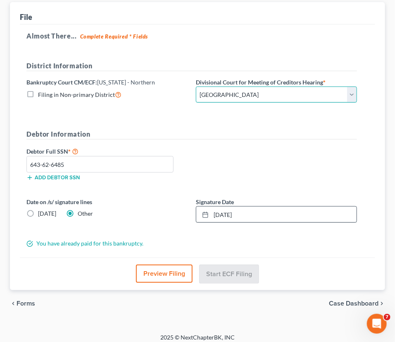
click at [196, 86] on select "Choose Division Atlanta Gainesville Newnan Rome" at bounding box center [276, 94] width 161 height 17
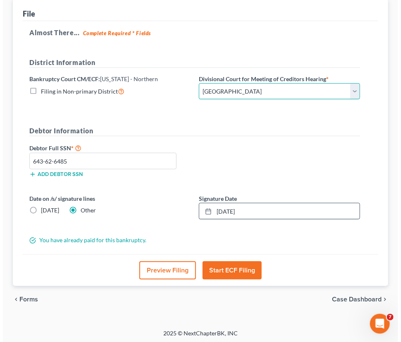
scroll to position [127, 0]
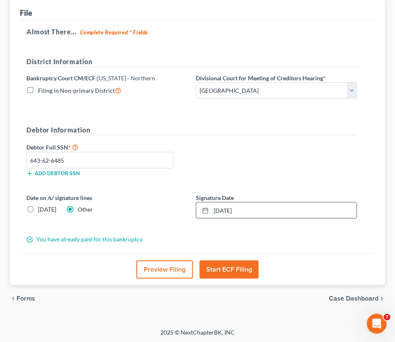
click at [165, 269] on button "Preview Filing" at bounding box center [165, 269] width 57 height 18
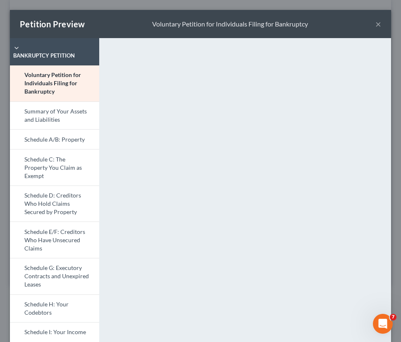
scroll to position [1, 0]
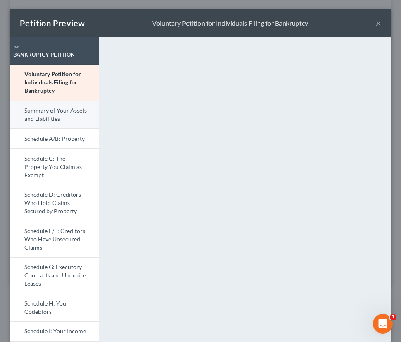
click at [34, 112] on link "Summary of Your Assets and Liabilities" at bounding box center [54, 115] width 89 height 28
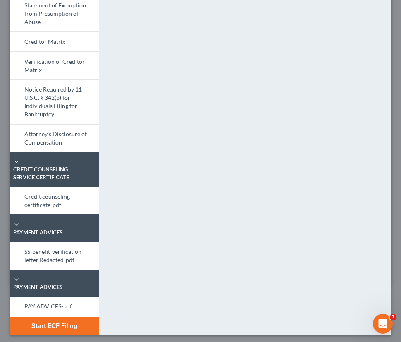
scroll to position [538, 0]
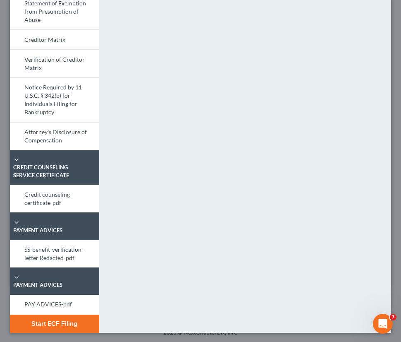
click at [56, 320] on button "Start ECF Filing" at bounding box center [54, 323] width 89 height 18
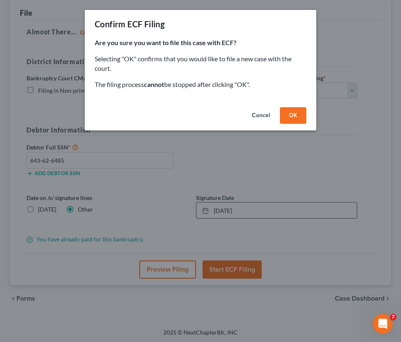
click at [294, 115] on button "OK" at bounding box center [293, 115] width 26 height 17
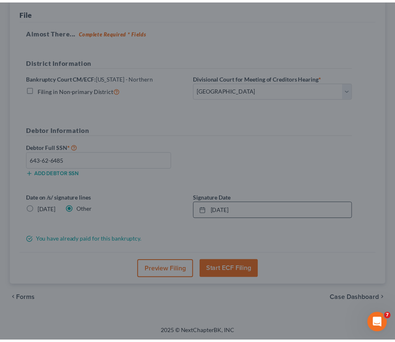
scroll to position [4, 0]
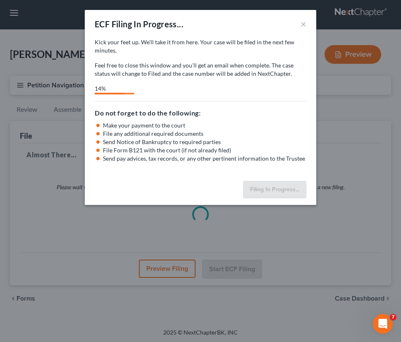
select select "0"
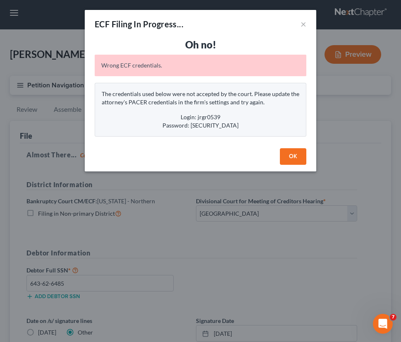
click at [290, 153] on button "OK" at bounding box center [293, 156] width 26 height 17
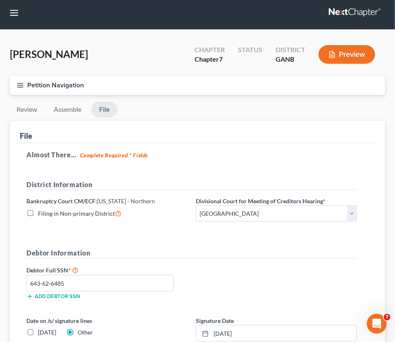
click at [351, 50] on button "Preview" at bounding box center [347, 54] width 57 height 19
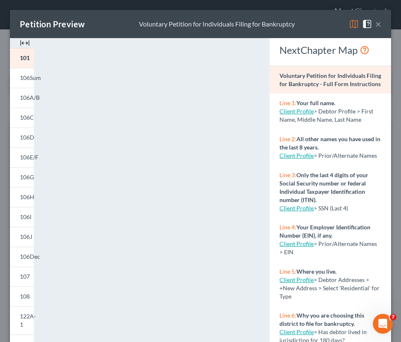
click at [376, 24] on button "×" at bounding box center [379, 24] width 6 height 10
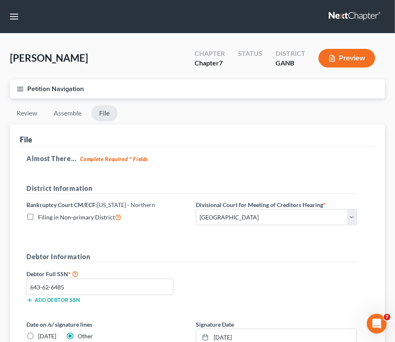
scroll to position [0, 0]
click at [14, 15] on button "button" at bounding box center [14, 16] width 15 height 15
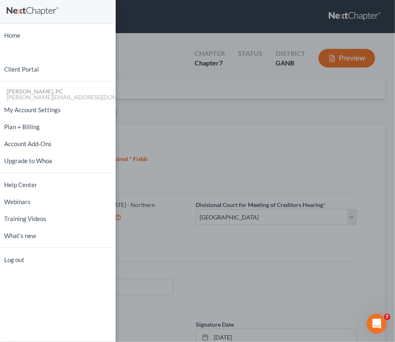
click at [157, 132] on div "Home New Case Client Portal J. R. Gray, PC j.r.gray@outlook.com My Account Sett…" at bounding box center [197, 171] width 395 height 342
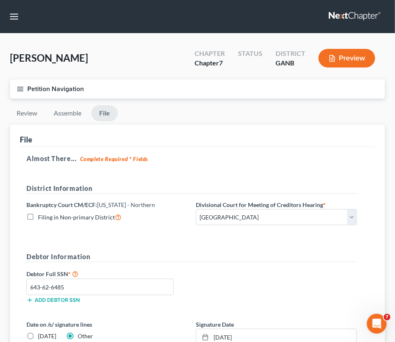
click at [24, 89] on button "Petition Navigation" at bounding box center [198, 88] width 376 height 19
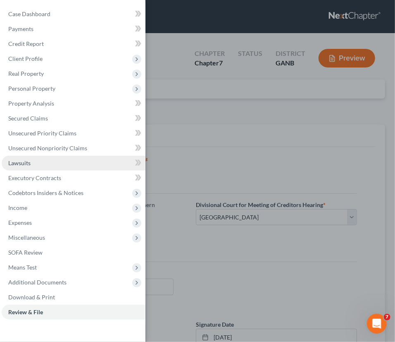
click at [26, 165] on span "Lawsuits" at bounding box center [19, 162] width 22 height 7
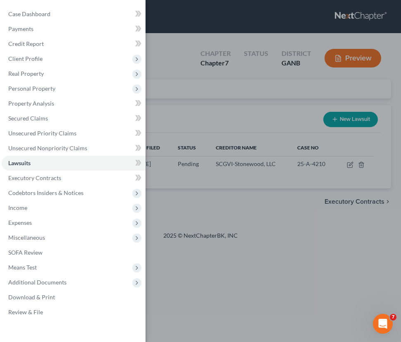
click at [348, 165] on div "Case Dashboard Payments Invoices Payments Payments Credit Report Client Profile" at bounding box center [200, 171] width 401 height 342
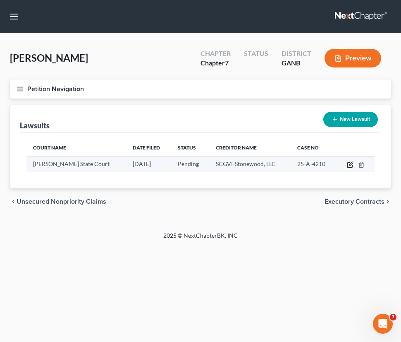
click at [350, 163] on icon "button" at bounding box center [351, 164] width 4 height 4
select select "10"
select select "0"
select select "10"
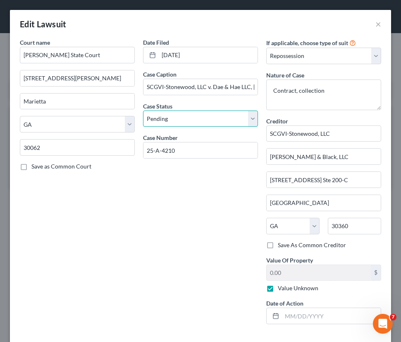
click at [219, 118] on select "Select Pending On Appeal Concluded" at bounding box center [200, 118] width 115 height 17
select select "2"
click at [143, 110] on select "Select Pending On Appeal Concluded" at bounding box center [200, 118] width 115 height 17
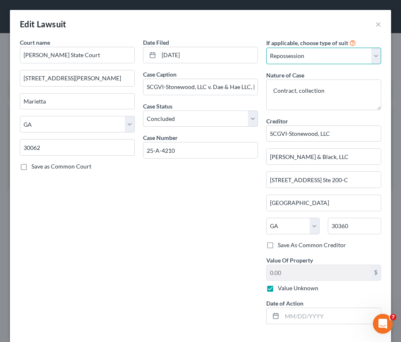
click at [370, 54] on select "Select Repossession Garnishment Foreclosure Attached, Seized, Or Levied Other" at bounding box center [323, 56] width 115 height 17
select select "4"
click at [266, 48] on select "Select Repossession Garnishment Foreclosure Attached, Seized, Or Levied Other" at bounding box center [323, 56] width 115 height 17
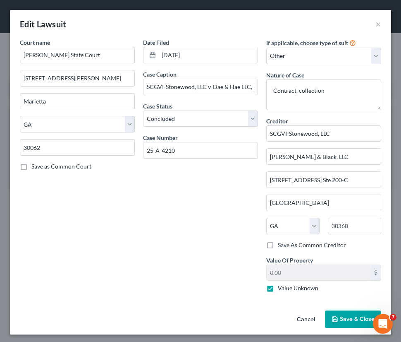
click at [31, 166] on label "Save as Common Court" at bounding box center [61, 166] width 60 height 8
click at [35, 166] on input "Save as Common Court" at bounding box center [37, 164] width 5 height 5
checkbox input "true"
click at [342, 319] on span "Save & Close" at bounding box center [357, 318] width 35 height 7
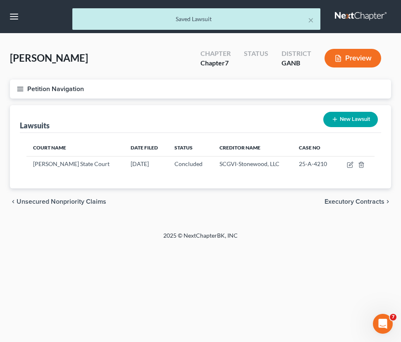
click at [17, 19] on div "× Saved Lawsuit" at bounding box center [196, 21] width 401 height 26
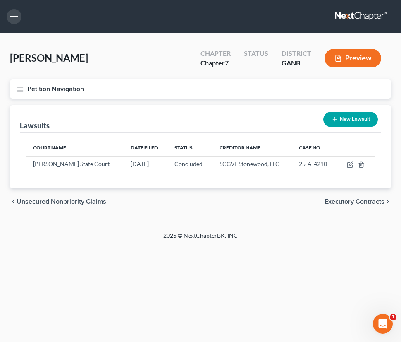
click at [16, 16] on button "button" at bounding box center [14, 16] width 15 height 15
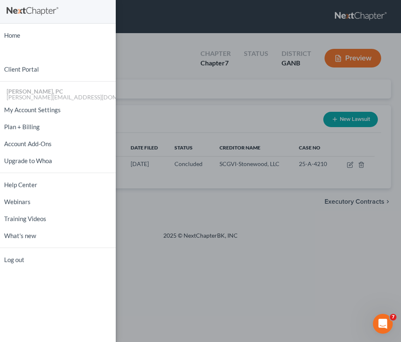
click at [194, 81] on div "Home New Case Client Portal J. R. Gray, PC j.r.gray@outlook.com My Account Sett…" at bounding box center [200, 171] width 401 height 342
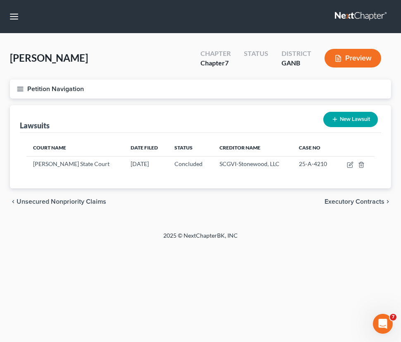
click at [79, 86] on button "Petition Navigation" at bounding box center [200, 88] width 381 height 19
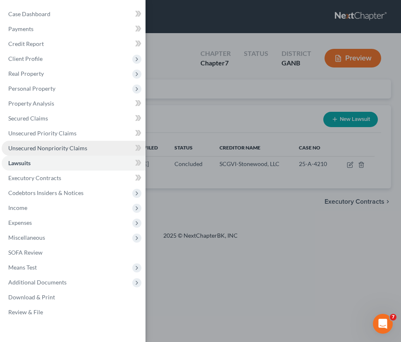
click at [33, 146] on span "Unsecured Nonpriority Claims" at bounding box center [47, 147] width 79 height 7
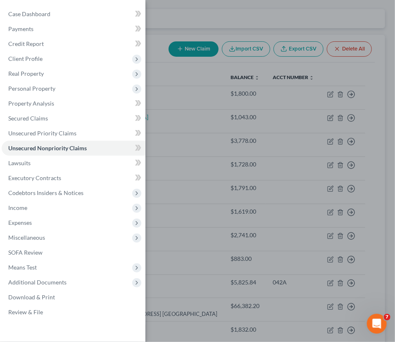
scroll to position [150, 0]
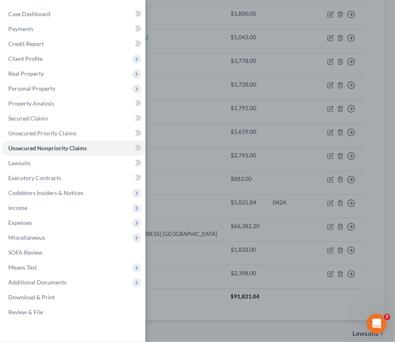
click at [190, 202] on div "Case Dashboard Payments Invoices Payments Payments Credit Report Client Profile" at bounding box center [197, 171] width 395 height 342
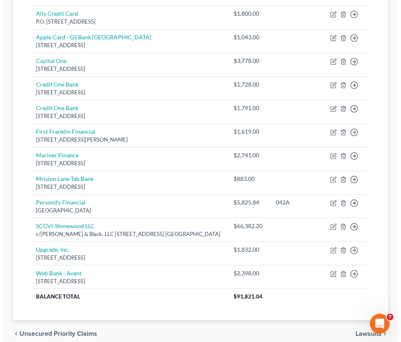
scroll to position [185, 0]
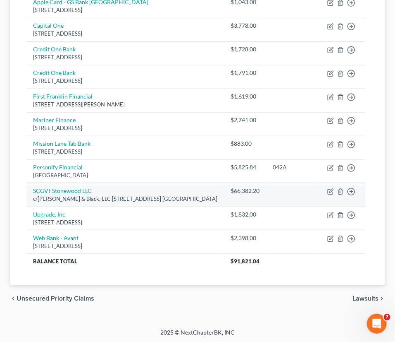
click at [100, 189] on td "SCGVI-Stonewood LLC c/o Weinstein & Black, LLC 3050 Amwiler Rd. Ste 200-C, Atla…" at bounding box center [125, 195] width 198 height 24
click at [328, 190] on icon "button" at bounding box center [331, 191] width 7 height 7
select select "10"
select select "14"
select select "0"
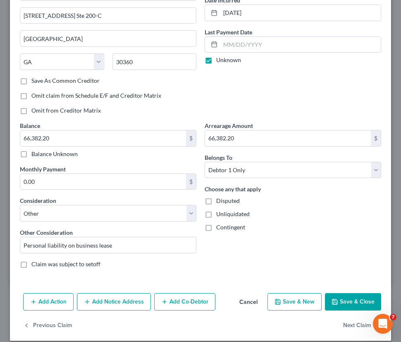
scroll to position [93, 0]
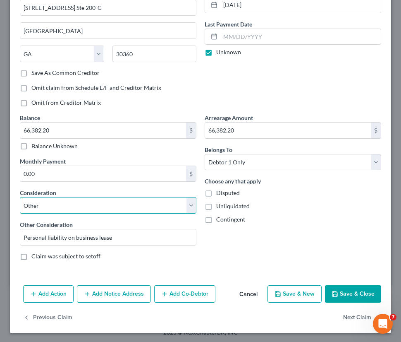
click at [134, 206] on select "Select Cable / Satellite Services Collection Agency Credit Card Debt Debt Couns…" at bounding box center [108, 205] width 177 height 17
select select "8"
click at [20, 213] on select "Select Cable / Satellite Services Collection Agency Credit Card Debt Debt Couns…" at bounding box center [108, 205] width 177 height 17
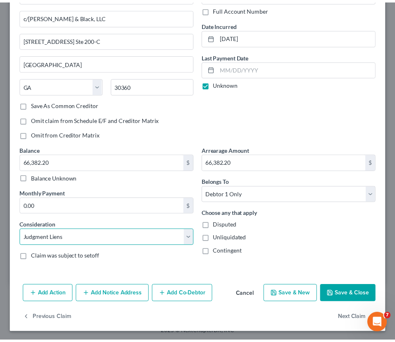
scroll to position [62, 0]
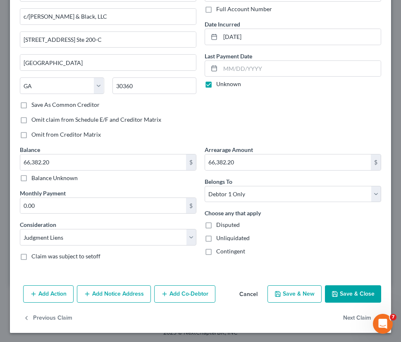
click at [339, 288] on button "Save & Close" at bounding box center [353, 293] width 56 height 17
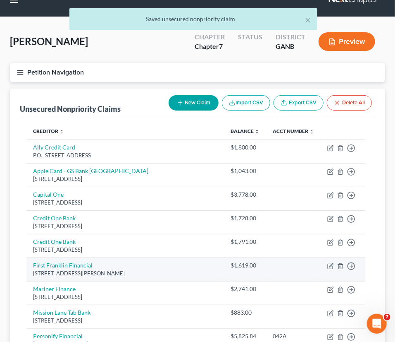
scroll to position [0, 0]
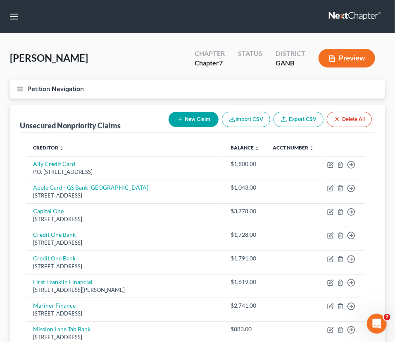
click at [41, 85] on button "Petition Navigation" at bounding box center [198, 88] width 376 height 19
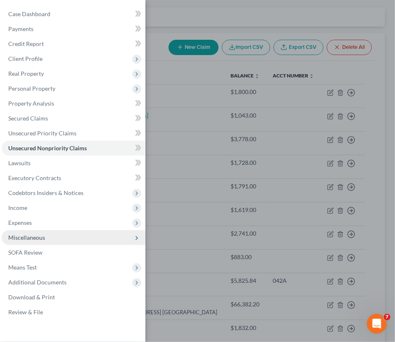
scroll to position [75, 0]
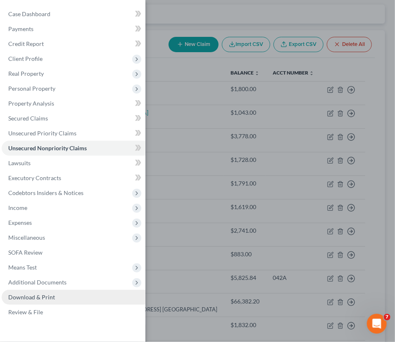
click at [58, 297] on link "Download & Print" at bounding box center [74, 297] width 144 height 15
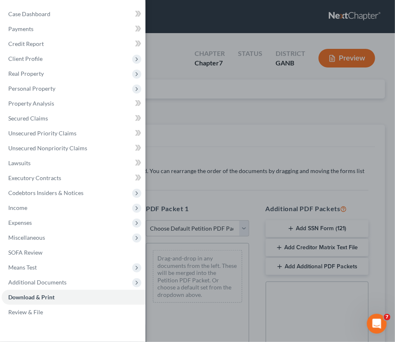
click at [252, 138] on div "Case Dashboard Payments Invoices Payments Payments Credit Report Client Profile" at bounding box center [197, 171] width 395 height 342
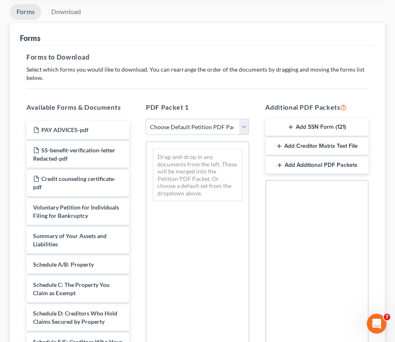
scroll to position [113, 0]
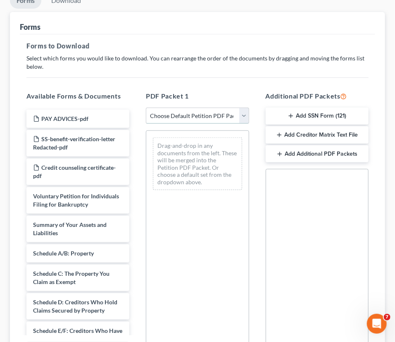
click at [228, 112] on select "Choose Default Petition PDF Packet Complete Bankruptcy Petition (all forms and …" at bounding box center [197, 116] width 103 height 17
select select "0"
click at [146, 108] on select "Choose Default Petition PDF Packet Complete Bankruptcy Petition (all forms and …" at bounding box center [197, 116] width 103 height 17
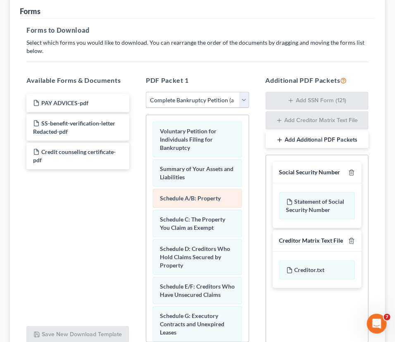
scroll to position [128, 0]
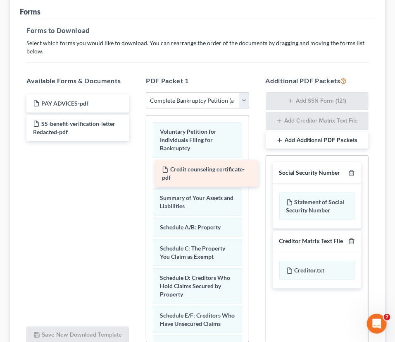
drag, startPoint x: 69, startPoint y: 153, endPoint x: 198, endPoint y: 171, distance: 130.3
click at [136, 141] on div "Credit counseling certificate-pdf PAY ADVICES-pdf SS-benefit-verification-lette…" at bounding box center [78, 117] width 116 height 47
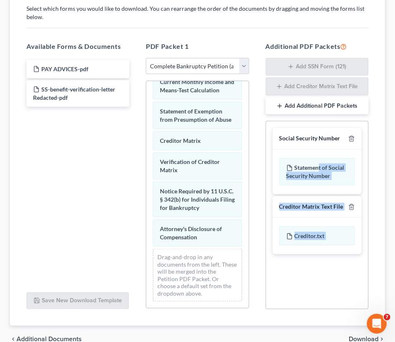
scroll to position [178, 0]
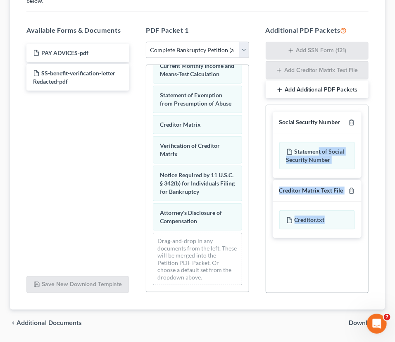
drag, startPoint x: 321, startPoint y: 205, endPoint x: 329, endPoint y: 204, distance: 8.7
click at [329, 204] on div "Social Security Number Statement of Social Security Number Creditor Matrix Text…" at bounding box center [317, 174] width 102 height 139
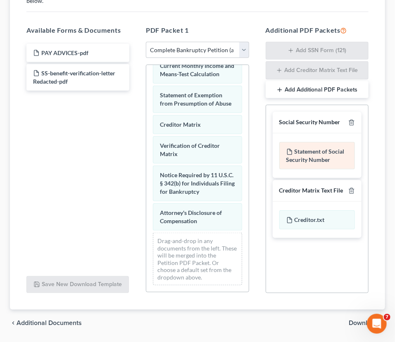
drag, startPoint x: 329, startPoint y: 204, endPoint x: 306, endPoint y: 149, distance: 59.7
click at [306, 149] on div "Statement of Social Security Number" at bounding box center [318, 155] width 76 height 27
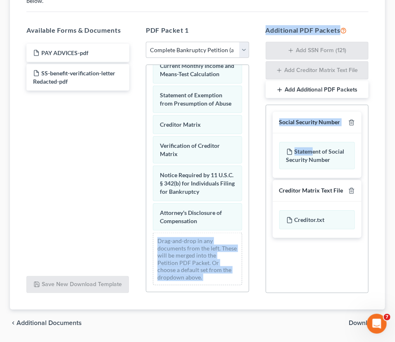
drag, startPoint x: 311, startPoint y: 149, endPoint x: 153, endPoint y: 232, distance: 178.7
click at [153, 232] on div "Available Forms & Documents PAY ADVICES-pdf SS-benefit-verification-letter Reda…" at bounding box center [197, 159] width 359 height 281
drag, startPoint x: 153, startPoint y: 232, endPoint x: 206, endPoint y: 231, distance: 53.4
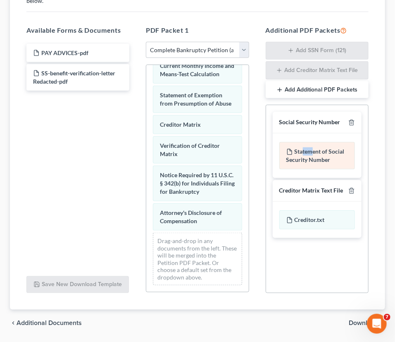
drag, startPoint x: 311, startPoint y: 153, endPoint x: 303, endPoint y: 147, distance: 10.7
click at [303, 147] on div "Statement of Social Security Number" at bounding box center [318, 155] width 76 height 27
click at [348, 158] on div "Statement of Social Security Number" at bounding box center [318, 155] width 76 height 27
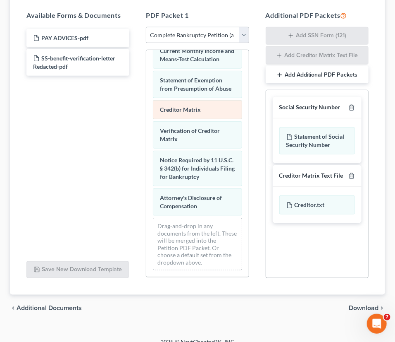
scroll to position [203, 0]
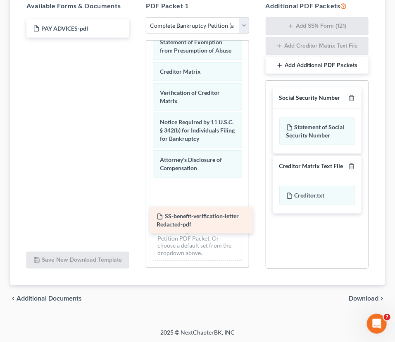
drag, startPoint x: 57, startPoint y: 50, endPoint x: 181, endPoint y: 218, distance: 208.9
click at [136, 38] on div "SS-benefit-verification-letter Redacted-pdf PAY ADVICES-pdf SS-benefit-verifica…" at bounding box center [78, 28] width 116 height 18
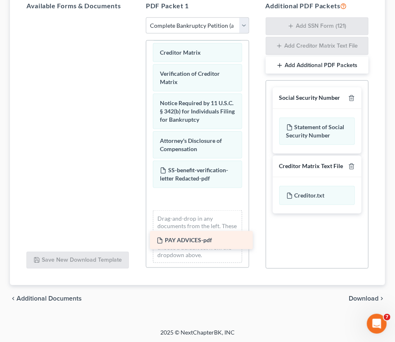
drag, startPoint x: 57, startPoint y: 30, endPoint x: 181, endPoint y: 242, distance: 246.0
click at [136, 17] on div "PAY ADVICES-pdf PAY ADVICES-pdf" at bounding box center [78, 17] width 116 height 0
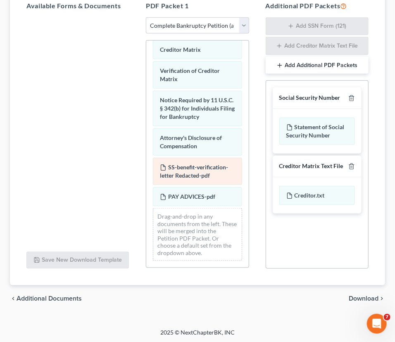
scroll to position [549, 0]
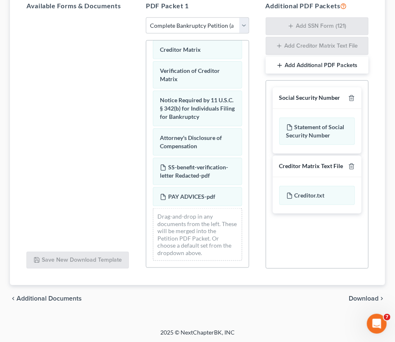
click at [363, 295] on span "Download" at bounding box center [364, 298] width 30 height 7
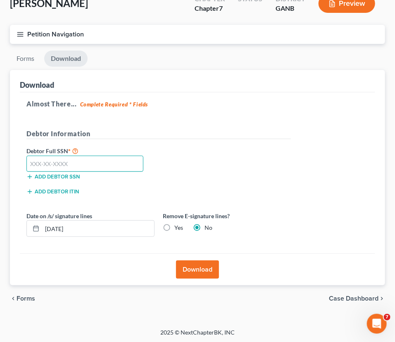
click at [29, 160] on input "text" at bounding box center [84, 164] width 117 height 17
type input "643-62-6485"
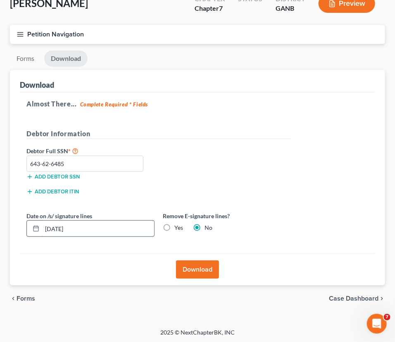
drag, startPoint x: 60, startPoint y: 226, endPoint x: 54, endPoint y: 227, distance: 5.4
click at [54, 227] on input "09/12/2025" at bounding box center [98, 228] width 112 height 16
type input "09/05/2025"
click at [196, 265] on button "Download" at bounding box center [197, 269] width 43 height 18
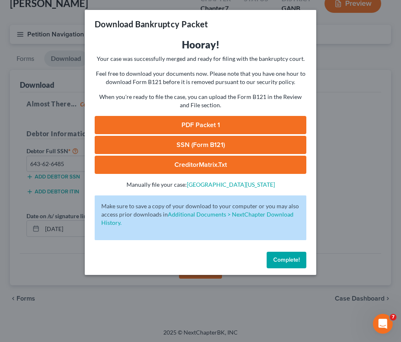
click at [203, 122] on link "PDF Packet 1" at bounding box center [201, 125] width 212 height 18
click at [198, 145] on link "SSN (Form B121)" at bounding box center [201, 145] width 212 height 18
click at [205, 165] on link "CreditorMatrix.txt" at bounding box center [201, 165] width 212 height 18
click at [117, 178] on div "Hooray! Your case was successfully merged and ready for filing with the bankrup…" at bounding box center [201, 113] width 212 height 151
click at [277, 260] on span "Complete!" at bounding box center [286, 259] width 26 height 7
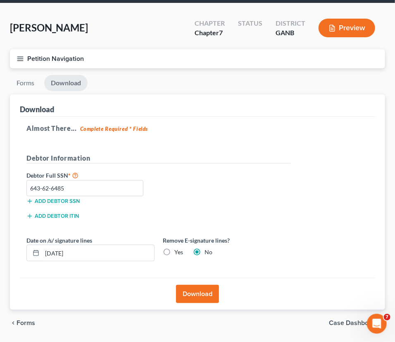
scroll to position [0, 0]
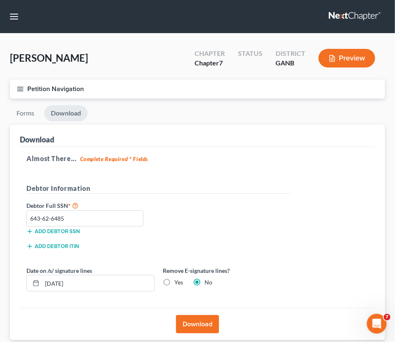
click at [58, 84] on button "Petition Navigation" at bounding box center [198, 88] width 376 height 19
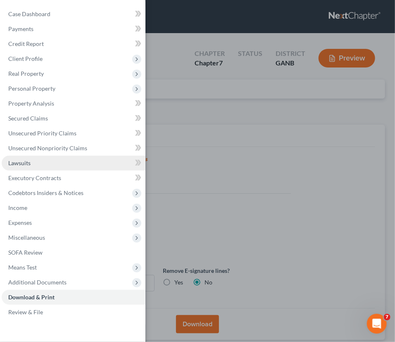
click at [24, 163] on span "Lawsuits" at bounding box center [19, 162] width 22 height 7
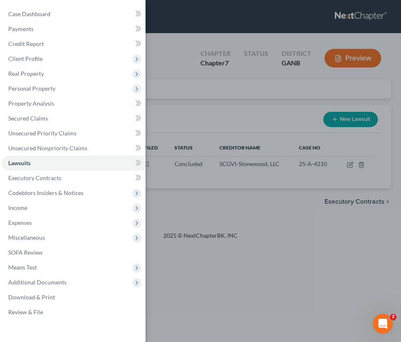
click at [240, 177] on div "Case Dashboard Payments Invoices Payments Payments Credit Report Client Profile" at bounding box center [200, 171] width 401 height 342
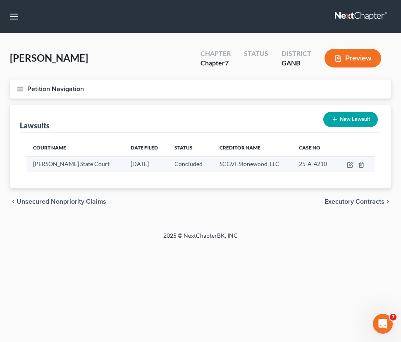
click at [146, 167] on td "07/22/2025" at bounding box center [146, 164] width 44 height 16
click at [352, 162] on icon "button" at bounding box center [350, 164] width 7 height 7
select select "10"
select select "2"
select select "4"
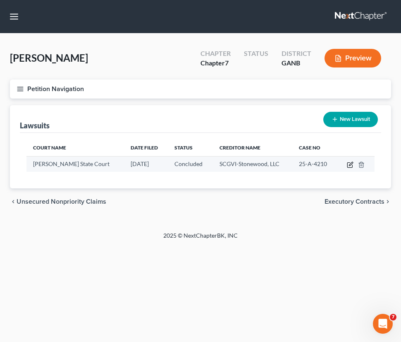
select select "10"
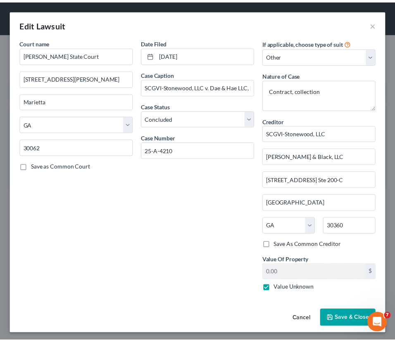
scroll to position [1, 0]
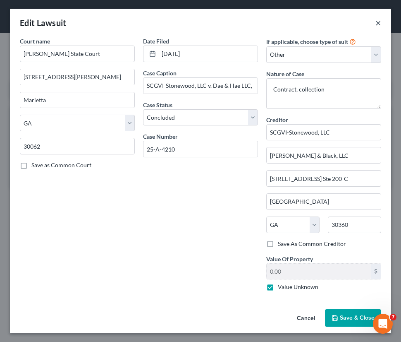
click at [376, 22] on button "×" at bounding box center [379, 23] width 6 height 10
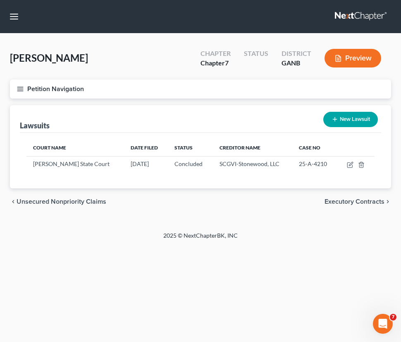
click at [54, 86] on button "Petition Navigation" at bounding box center [200, 88] width 381 height 19
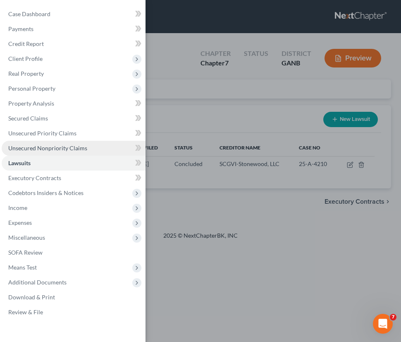
click at [31, 151] on span "Unsecured Nonpriority Claims" at bounding box center [47, 147] width 79 height 7
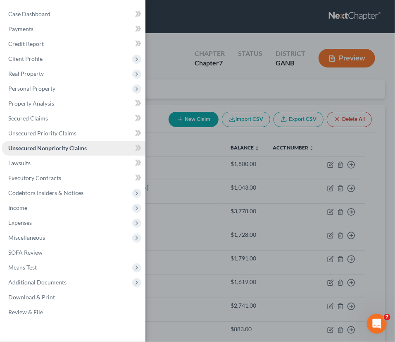
click at [34, 147] on span "Unsecured Nonpriority Claims" at bounding box center [47, 147] width 79 height 7
click at [2, 141] on link "Unsecured Nonpriority Claims" at bounding box center [74, 148] width 144 height 15
click at [172, 172] on div "Case Dashboard Payments Invoices Payments Payments Credit Report Client Profile" at bounding box center [197, 171] width 395 height 342
click at [187, 161] on div "Case Dashboard Payments Invoices Payments Payments Credit Report Client Profile" at bounding box center [197, 171] width 395 height 342
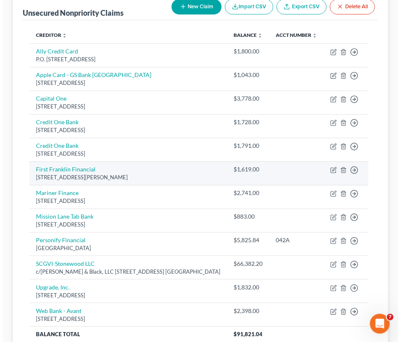
scroll to position [185, 0]
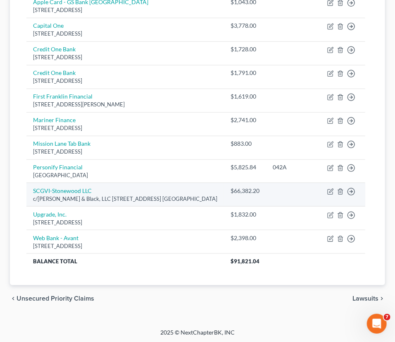
click at [103, 184] on td "SCGVI-Stonewood LLC c/o Weinstein & Black, LLC 3050 Amwiler Rd. Ste 200-C, Atla…" at bounding box center [125, 195] width 198 height 24
click at [328, 191] on icon "button" at bounding box center [331, 191] width 7 height 7
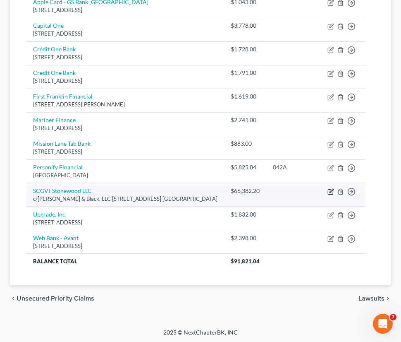
select select "10"
select select "8"
select select "0"
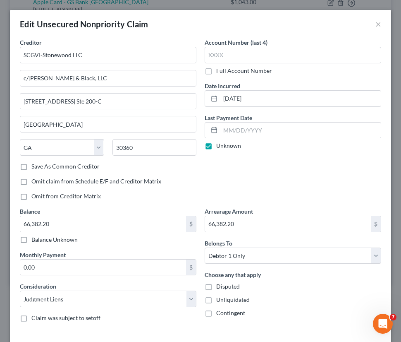
click at [31, 197] on label "Omit from Creditor Matrix" at bounding box center [65, 196] width 69 height 8
click at [35, 197] on input "Omit from Creditor Matrix" at bounding box center [37, 194] width 5 height 5
checkbox input "true"
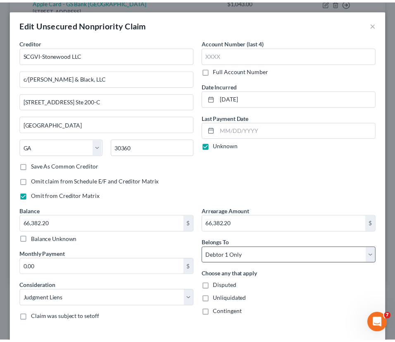
scroll to position [62, 0]
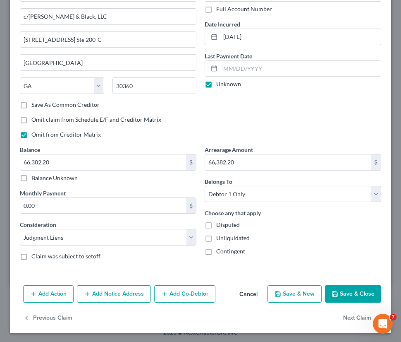
click at [352, 290] on button "Save & Close" at bounding box center [353, 293] width 56 height 17
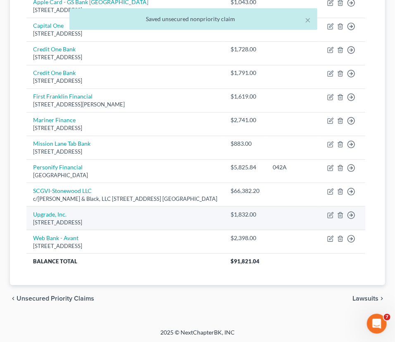
scroll to position [35, 0]
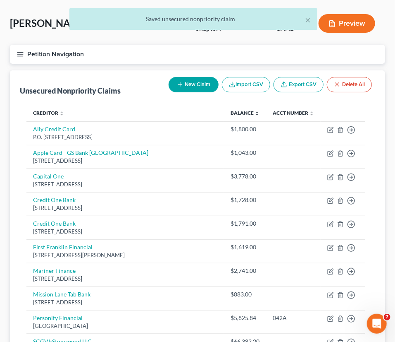
click at [49, 54] on button "Petition Navigation" at bounding box center [198, 54] width 376 height 19
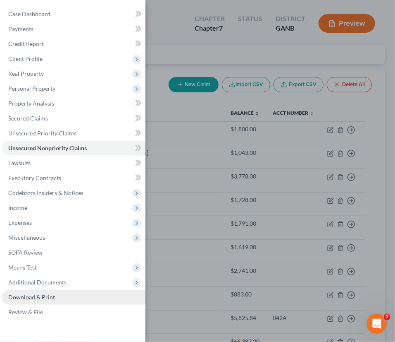
click at [37, 294] on span "Download & Print" at bounding box center [31, 296] width 47 height 7
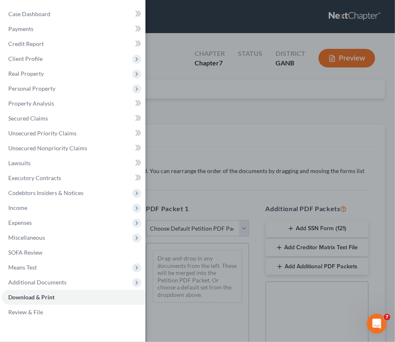
click at [228, 191] on div "Case Dashboard Payments Invoices Payments Payments Credit Report Client Profile" at bounding box center [197, 171] width 395 height 342
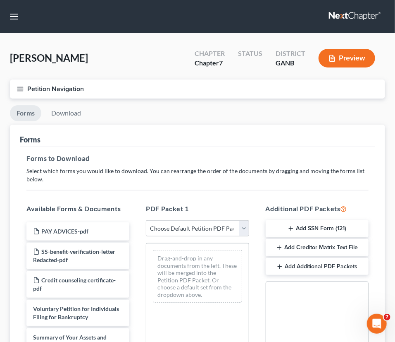
click at [309, 246] on button "Add Creditor Matrix Text File" at bounding box center [317, 247] width 103 height 17
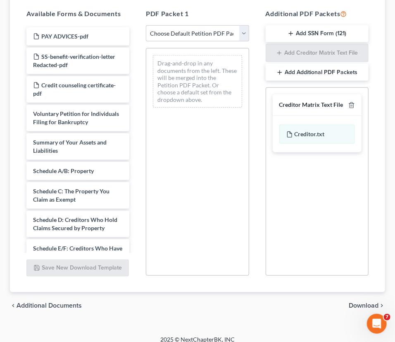
scroll to position [202, 0]
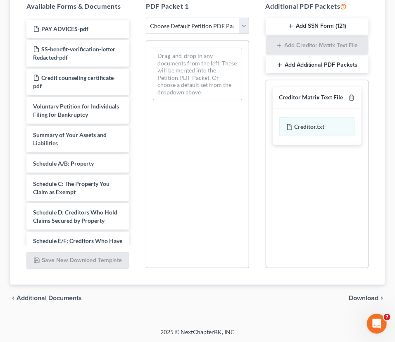
click at [360, 297] on span "Download" at bounding box center [364, 298] width 30 height 7
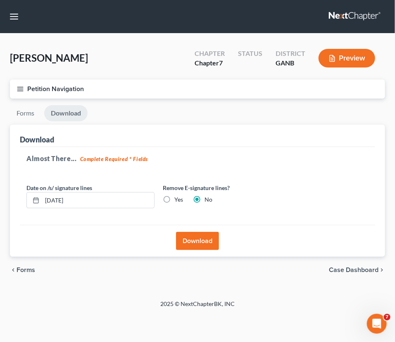
scroll to position [0, 0]
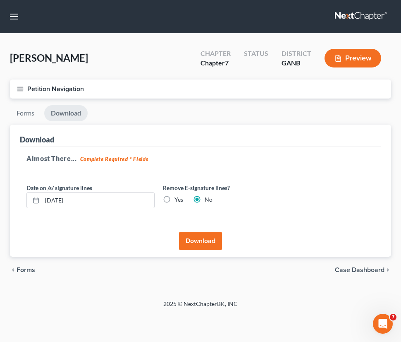
click at [202, 239] on button "Download" at bounding box center [200, 241] width 43 height 18
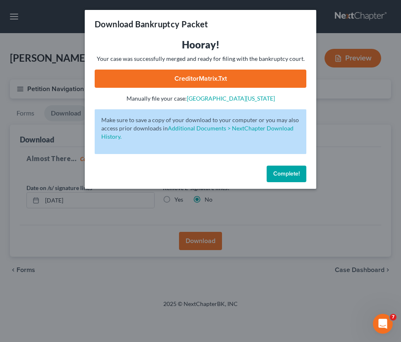
click at [221, 74] on link "CreditorMatrix.txt" at bounding box center [201, 78] width 212 height 18
click at [136, 211] on div "Download Bankruptcy Packet Hooray! Your case was successfully merged and ready …" at bounding box center [200, 171] width 401 height 342
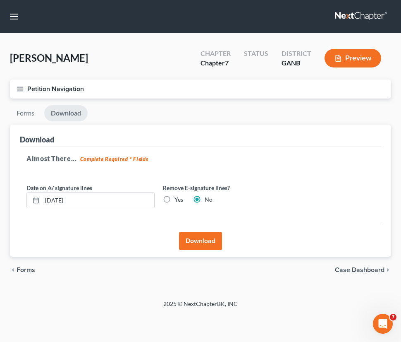
click at [35, 87] on button "Petition Navigation" at bounding box center [200, 88] width 381 height 19
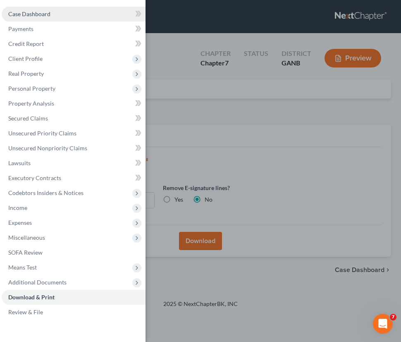
click at [45, 15] on span "Case Dashboard" at bounding box center [29, 13] width 42 height 7
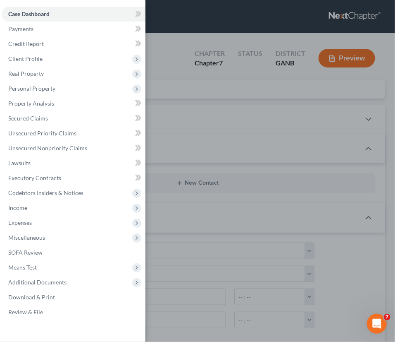
click at [211, 119] on div "Case Dashboard Payments Invoices Payments Payments Credit Report Client Profile" at bounding box center [197, 171] width 395 height 342
